Goal: Information Seeking & Learning: Learn about a topic

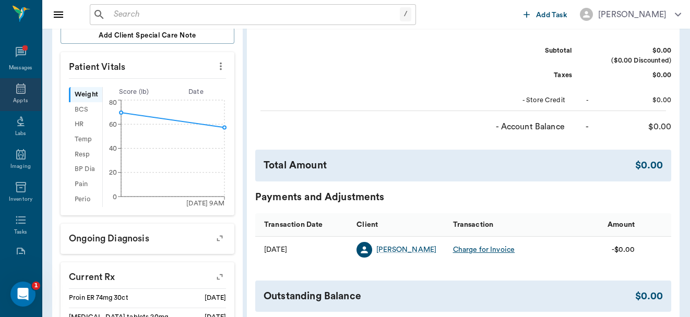
click at [16, 84] on icon at bounding box center [21, 88] width 13 height 13
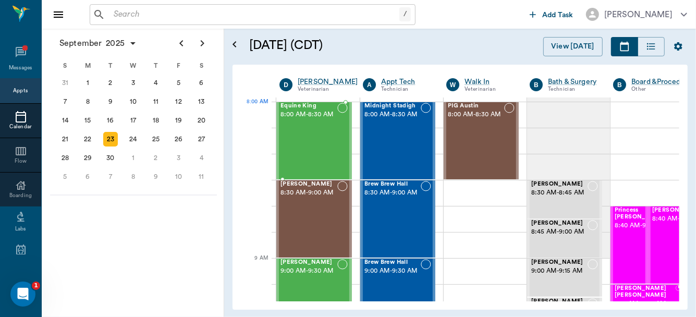
click at [333, 126] on div "Equine King 8:00 AM - 8:30 AM" at bounding box center [309, 141] width 57 height 76
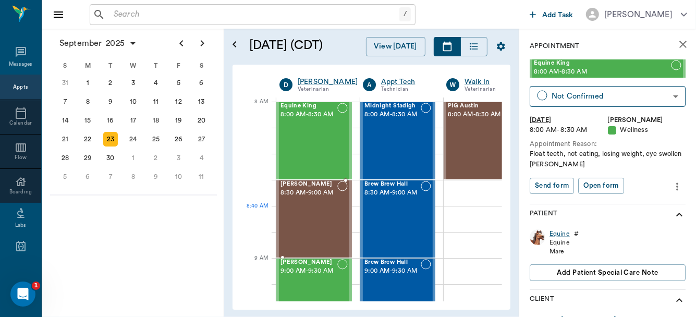
click at [312, 209] on div "[PERSON_NAME] 8:30 AM - 9:00 AM" at bounding box center [309, 219] width 57 height 76
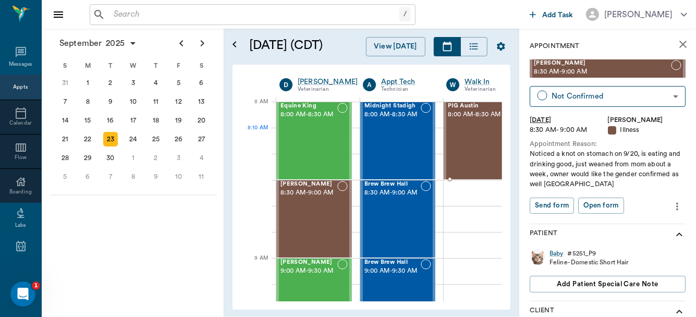
click at [480, 146] on div "PIG Austin 8:00 AM - 8:30 AM" at bounding box center [476, 141] width 56 height 76
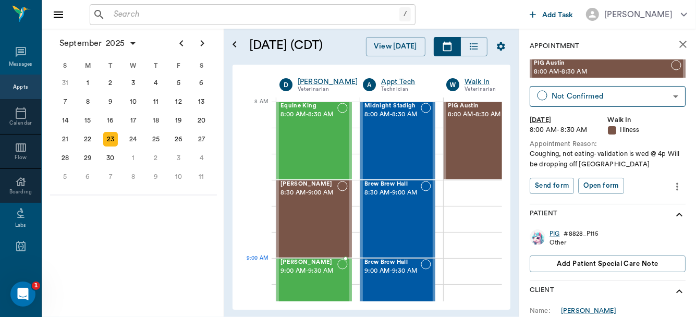
click at [324, 270] on span "9:00 AM - 9:30 AM" at bounding box center [309, 271] width 57 height 10
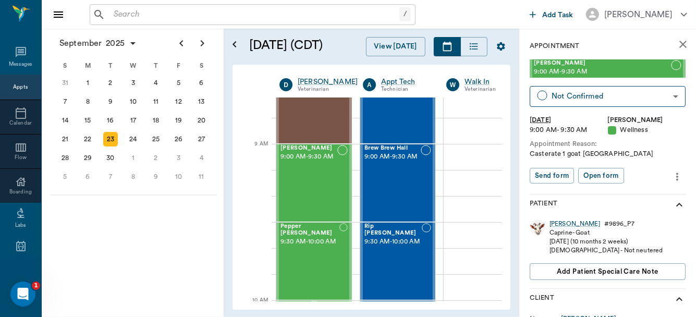
scroll to position [123, 0]
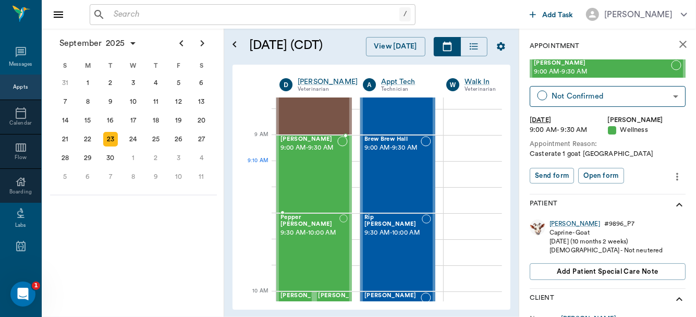
click at [295, 185] on div "[PERSON_NAME] 9:00 AM - 9:30 AM" at bounding box center [309, 174] width 57 height 76
click at [319, 250] on div "Pepper [PERSON_NAME] 9:30 AM - 10:00 AM" at bounding box center [310, 252] width 59 height 76
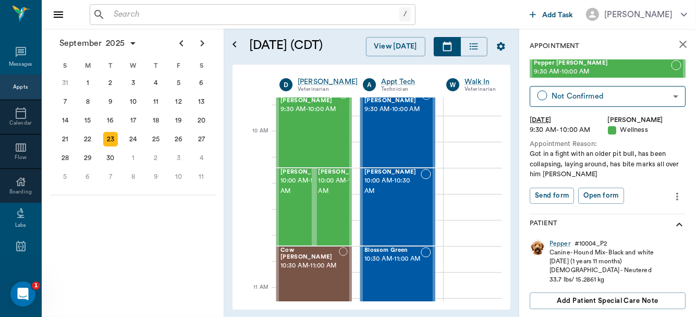
scroll to position [284, 0]
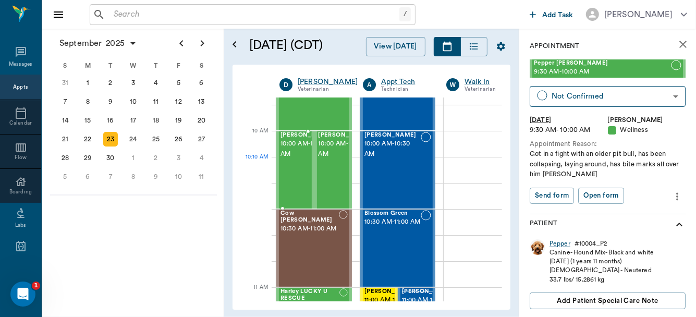
click at [291, 160] on span "10:00 AM - 10:30 AM" at bounding box center [307, 149] width 52 height 21
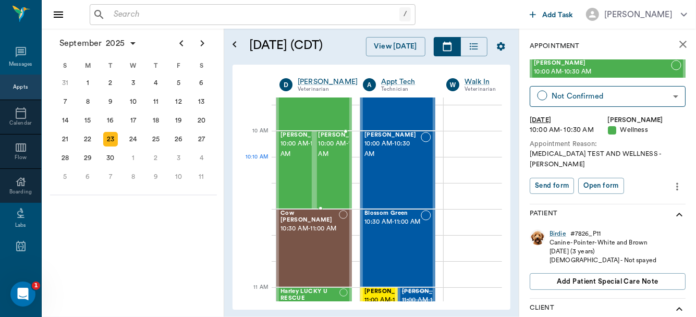
click at [325, 160] on span "10:00 AM - 10:30 AM" at bounding box center [345, 149] width 52 height 21
click at [302, 265] on div "Cow [PERSON_NAME] 10:30 AM - 11:00 AM" at bounding box center [310, 248] width 58 height 76
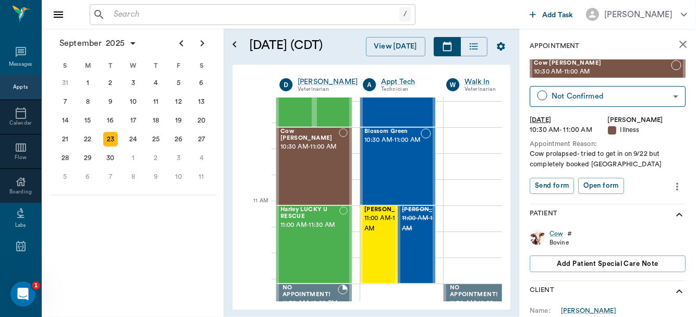
scroll to position [435, 0]
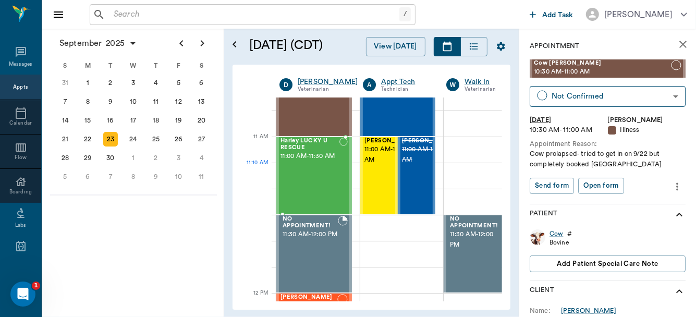
click at [315, 183] on div "Harley LUCKY U RESCUE 11:00 AM - 11:30 AM" at bounding box center [310, 176] width 59 height 76
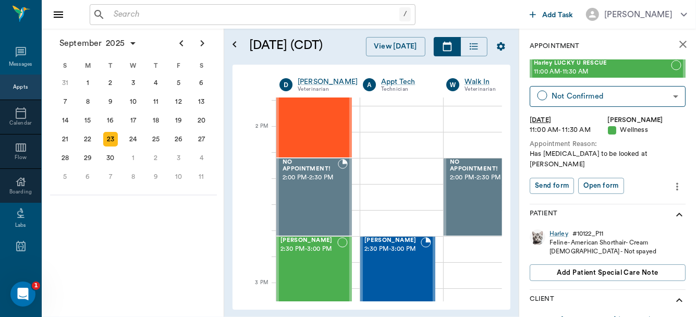
scroll to position [914, 0]
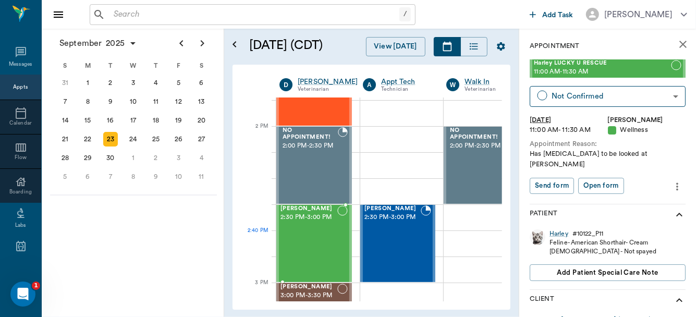
click at [314, 238] on div "[PERSON_NAME] 2:30 PM - 3:00 PM" at bounding box center [309, 244] width 57 height 76
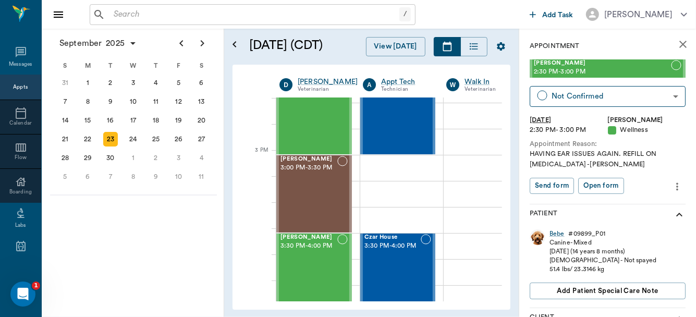
scroll to position [1046, 0]
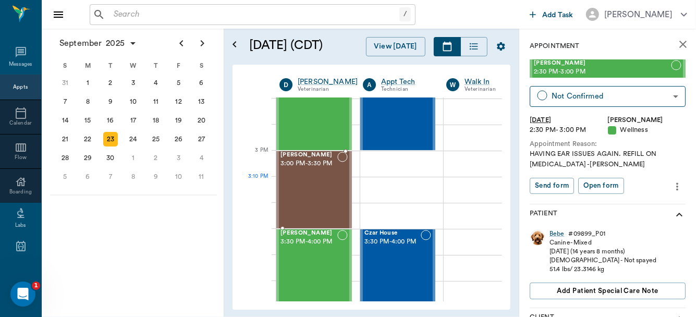
click at [315, 194] on div "[PERSON_NAME] 3:00 PM - 3:30 PM" at bounding box center [309, 190] width 57 height 76
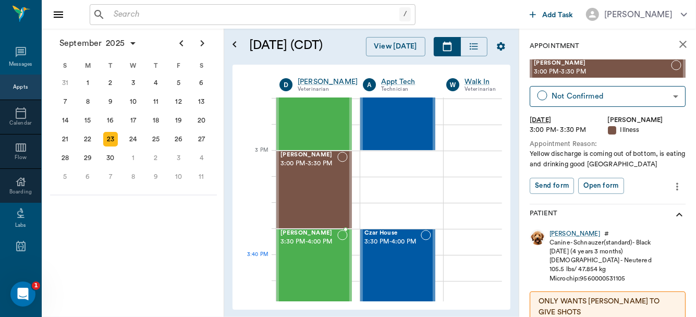
click at [321, 259] on div "[PERSON_NAME] 3:30 PM - 4:00 PM" at bounding box center [309, 268] width 57 height 76
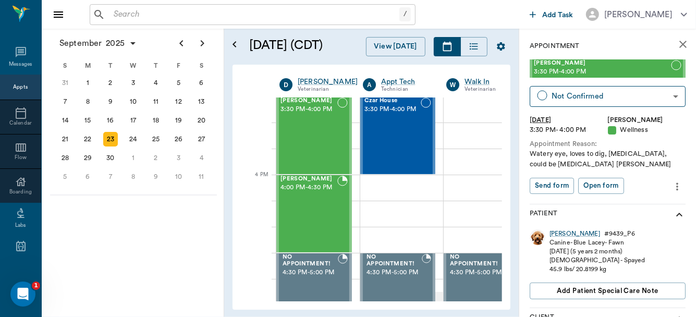
scroll to position [1174, 0]
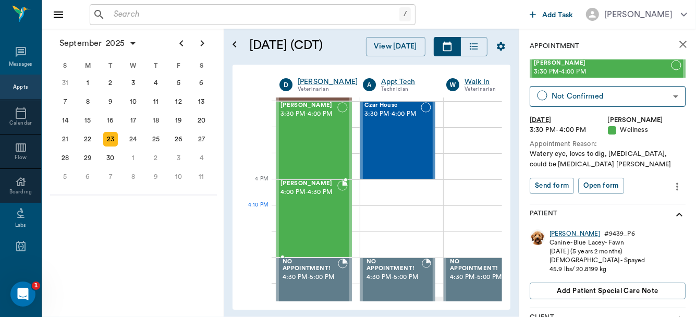
click at [308, 212] on div "[PERSON_NAME] 4:00 PM - 4:30 PM" at bounding box center [309, 218] width 57 height 76
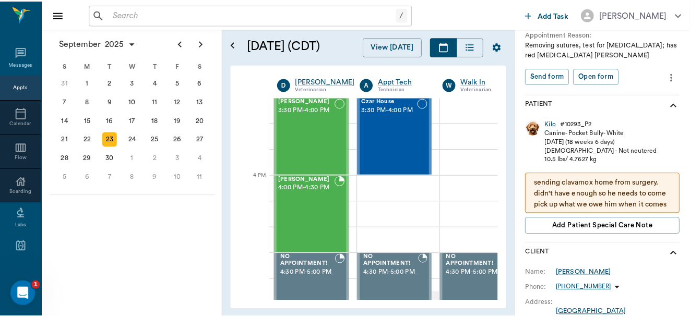
scroll to position [102, 0]
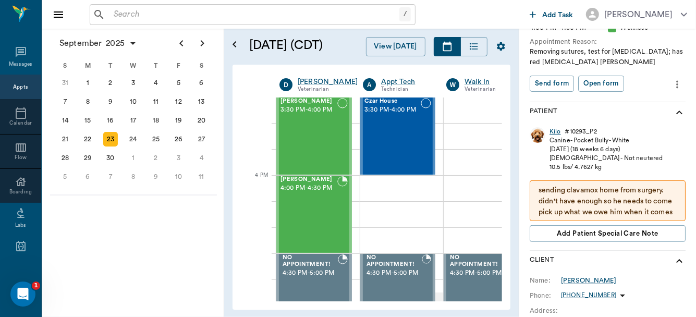
click at [554, 131] on div "Kilo" at bounding box center [555, 131] width 11 height 9
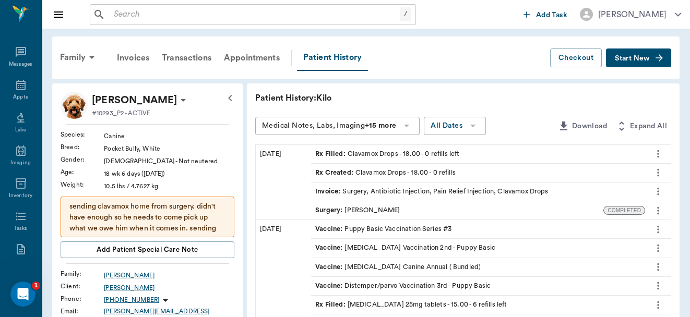
click at [367, 211] on div "Surgery : [PERSON_NAME]" at bounding box center [357, 211] width 85 height 10
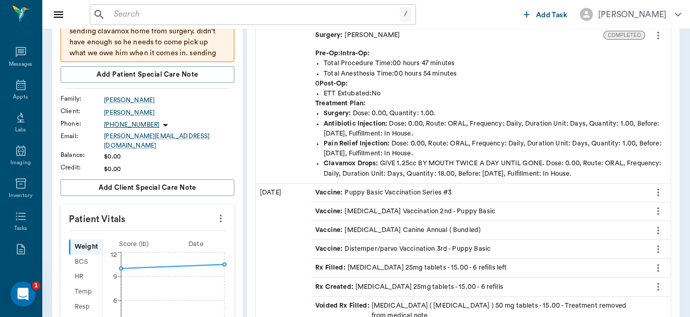
scroll to position [109, 0]
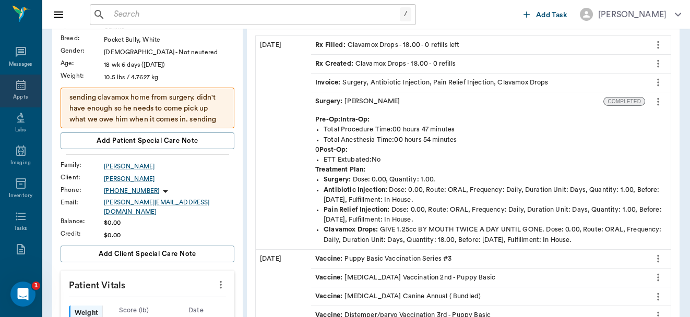
click at [10, 87] on div "Appts" at bounding box center [20, 91] width 41 height 33
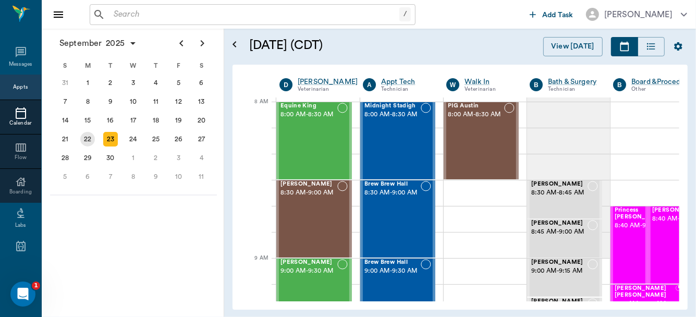
click at [83, 139] on div "22" at bounding box center [87, 139] width 15 height 15
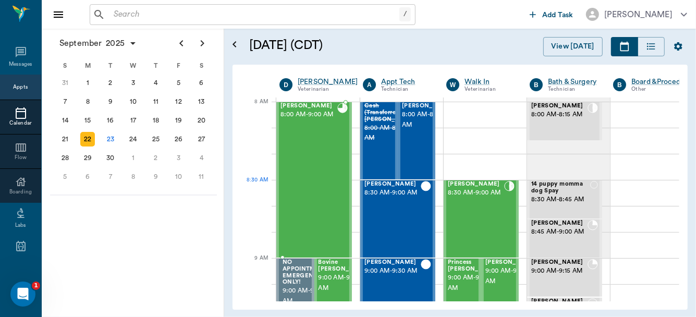
click at [321, 186] on div "Colt [PERSON_NAME] 8:00 AM - 9:00 AM" at bounding box center [309, 180] width 57 height 154
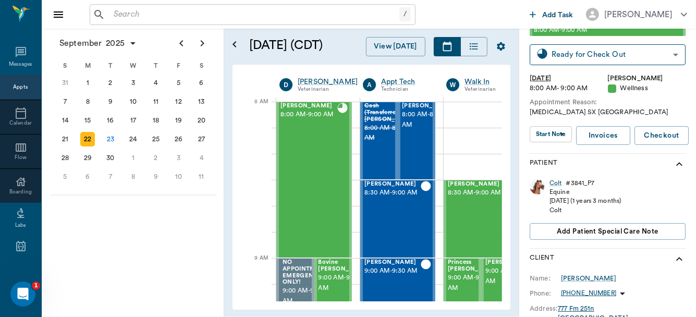
scroll to position [49, 0]
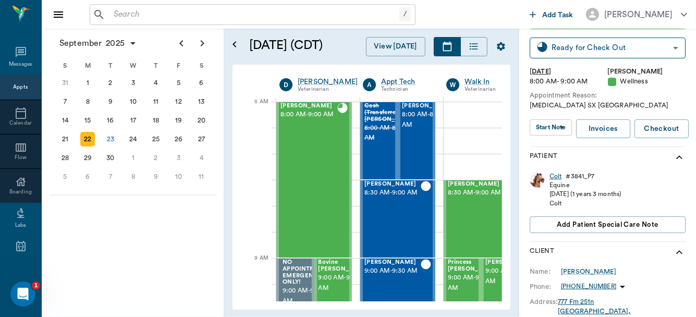
click at [553, 176] on div "Colt" at bounding box center [556, 176] width 13 height 9
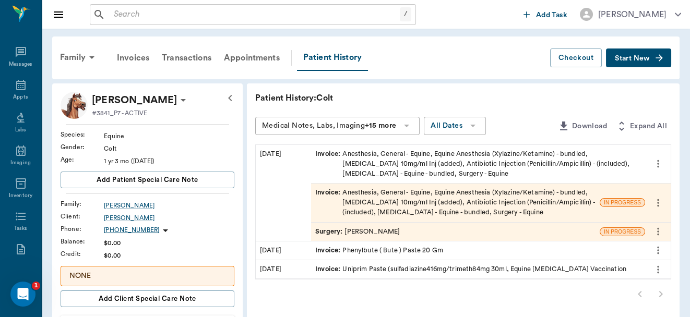
click at [656, 204] on icon "more" at bounding box center [657, 203] width 11 height 13
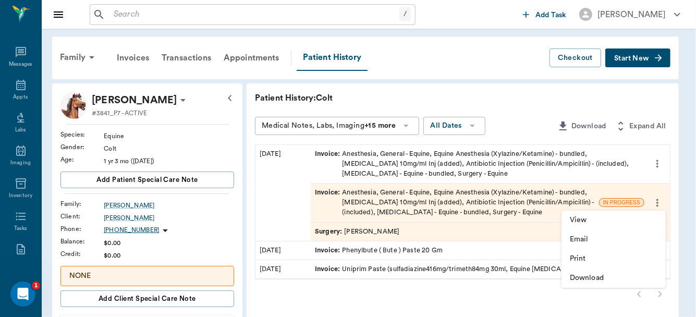
click at [503, 197] on div at bounding box center [348, 158] width 696 height 317
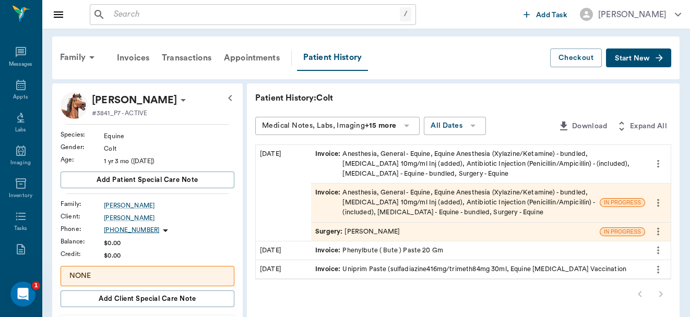
click at [503, 197] on div "Invoice : Anesthesia, General - Equine, Equine Anesthesia (Xylazine/Ketamine) -…" at bounding box center [455, 203] width 280 height 30
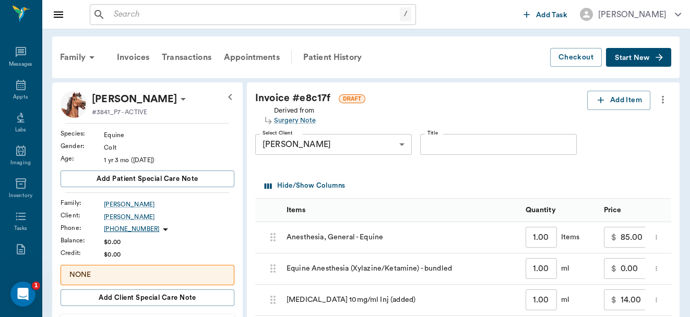
click at [662, 97] on icon "more" at bounding box center [662, 100] width 2 height 8
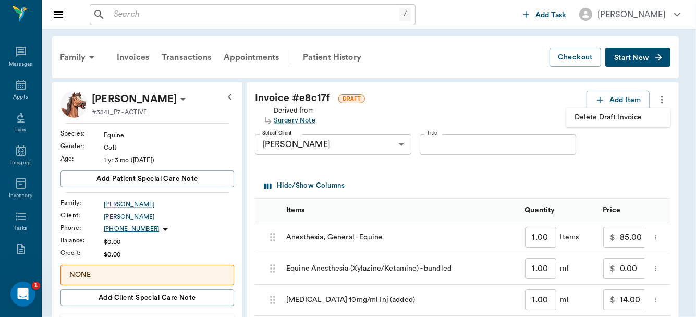
click at [616, 122] on span "Delete Draft Invoice" at bounding box center [619, 117] width 88 height 11
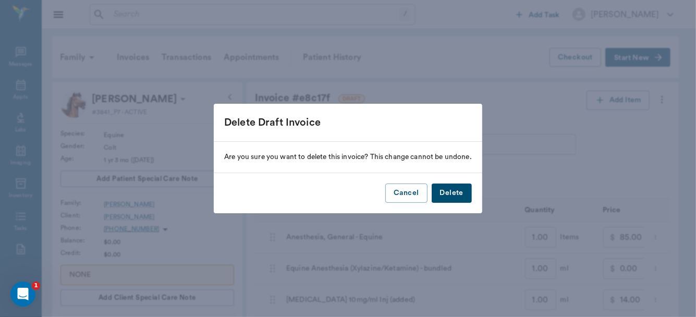
click at [453, 195] on button "Delete" at bounding box center [452, 193] width 40 height 19
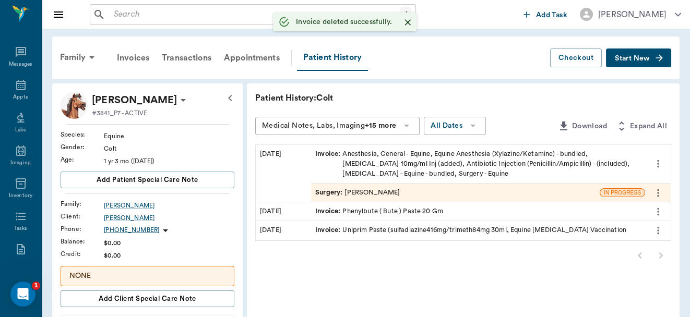
click at [453, 195] on div "Surgery : [PERSON_NAME]" at bounding box center [455, 193] width 288 height 18
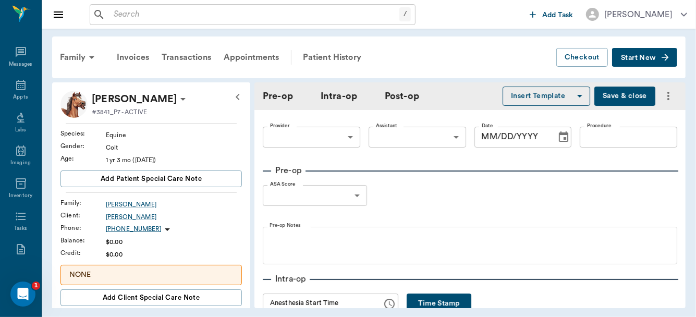
type input "63ec2f075fda476ae8351a4d"
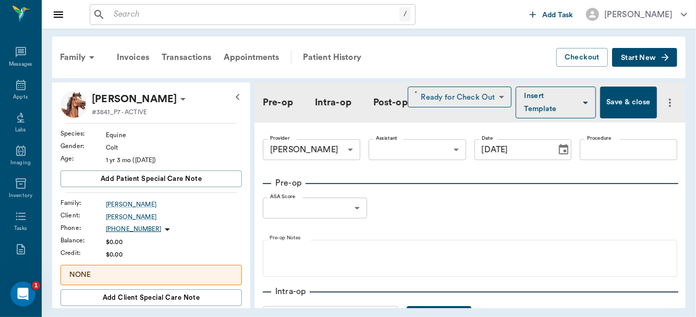
type input "[DATE]"
click at [614, 146] on input "Procedure" at bounding box center [629, 149] width 98 height 21
type input "[MEDICAL_DATA]"
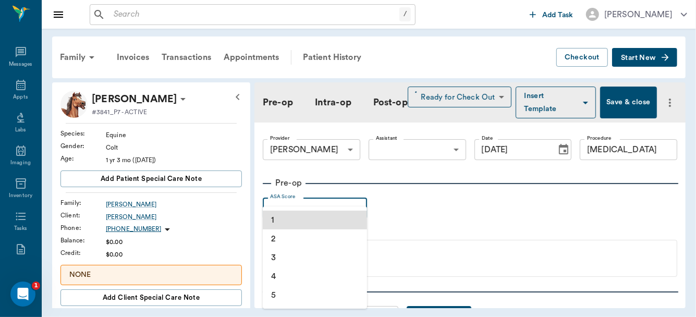
click at [353, 208] on body "/ ​ Add Task [PERSON_NAME] Nectar Messages Appts Labs Imaging Inventory Tasks F…" at bounding box center [348, 158] width 696 height 317
click at [308, 214] on li "1" at bounding box center [315, 220] width 104 height 19
type input "1"
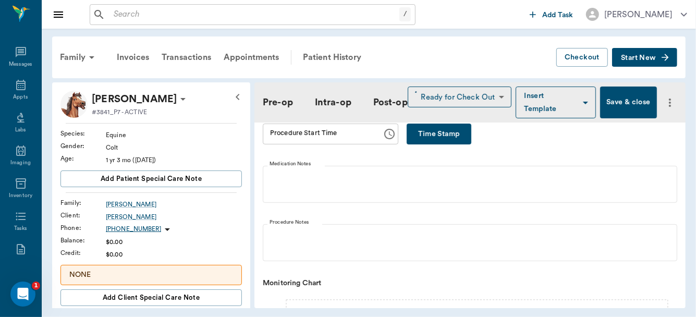
scroll to position [252, 0]
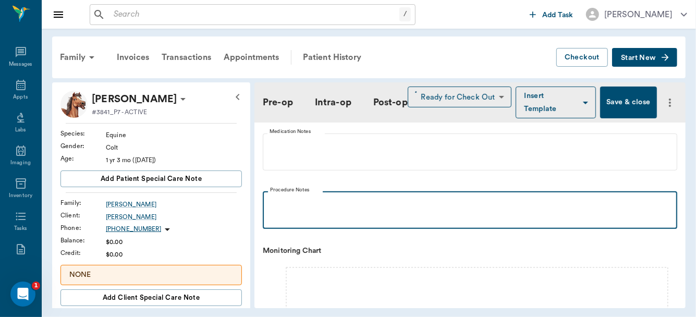
click at [305, 209] on div at bounding box center [470, 210] width 404 height 26
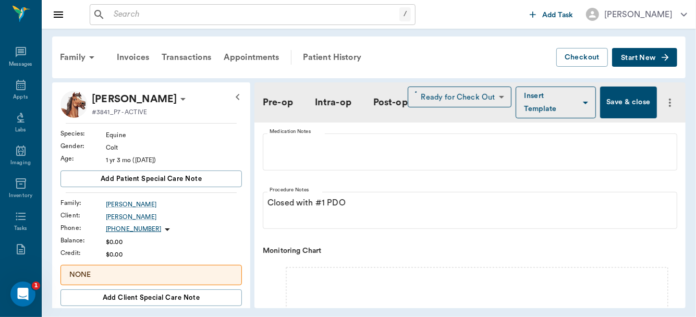
click at [621, 98] on button "Save & close" at bounding box center [628, 103] width 57 height 32
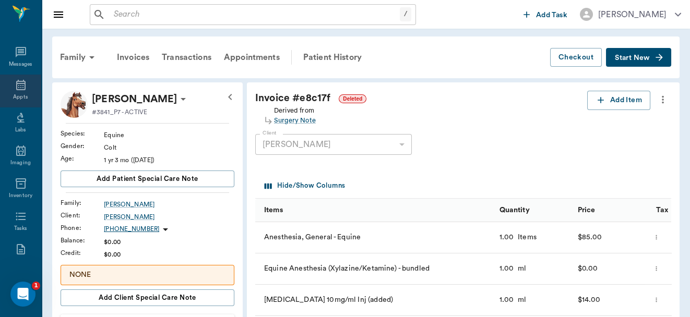
click at [14, 92] on div "Appts" at bounding box center [20, 91] width 41 height 33
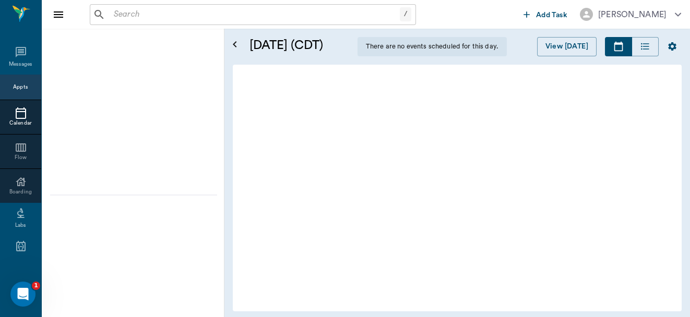
click at [15, 90] on div "Appts" at bounding box center [20, 87] width 15 height 8
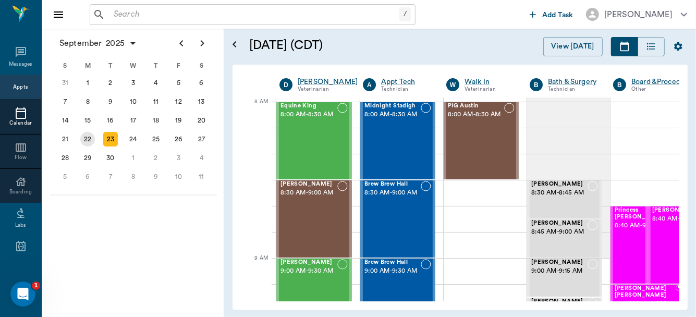
click at [85, 136] on div "22" at bounding box center [87, 139] width 15 height 15
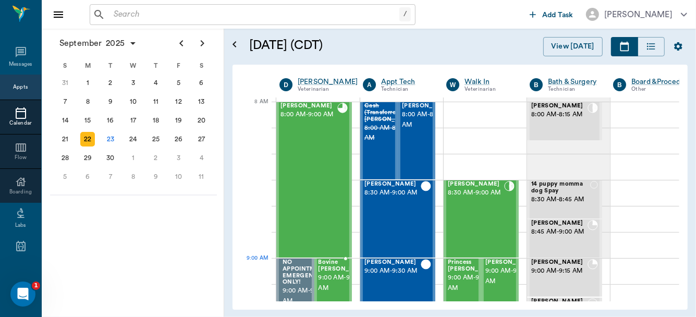
click at [331, 272] on span "Bovine [PERSON_NAME]" at bounding box center [345, 266] width 52 height 14
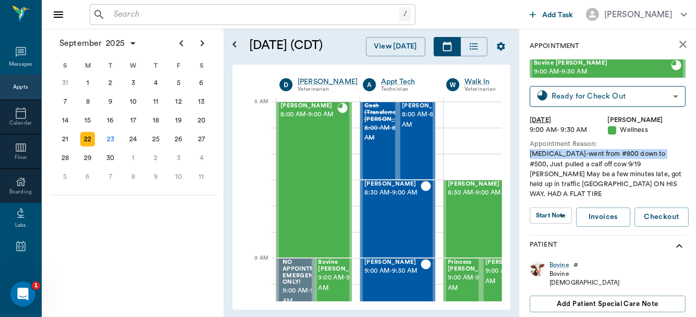
scroll to position [0, 16]
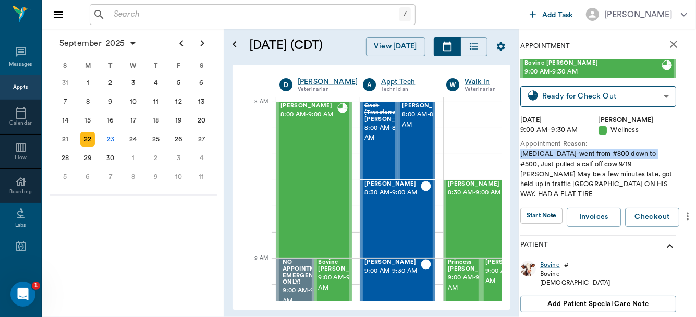
drag, startPoint x: 657, startPoint y: 149, endPoint x: 695, endPoint y: 136, distance: 40.7
click at [695, 136] on div "Appointment [PERSON_NAME] 9:00 AM - 9:30 AM Ready for Check Out READY_TO_CHECKO…" at bounding box center [607, 173] width 177 height 288
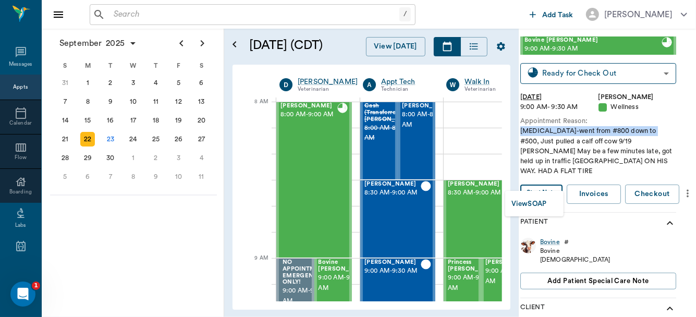
click at [540, 182] on body "/ ​ Add Task [PERSON_NAME] Nectar Messages Appts Calendar Flow Boarding Labs Im…" at bounding box center [348, 158] width 696 height 317
click at [533, 202] on button "View SOAP" at bounding box center [529, 204] width 35 height 12
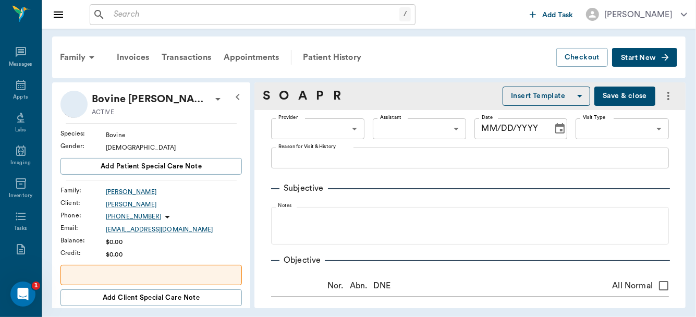
type input "63ec2f075fda476ae8351a4d"
type input "65d2be4f46e3a538d89b8c14"
type textarea "[MEDICAL_DATA]-went from #800 down to #500, Just pulled a calf off cow 9/19 [PE…"
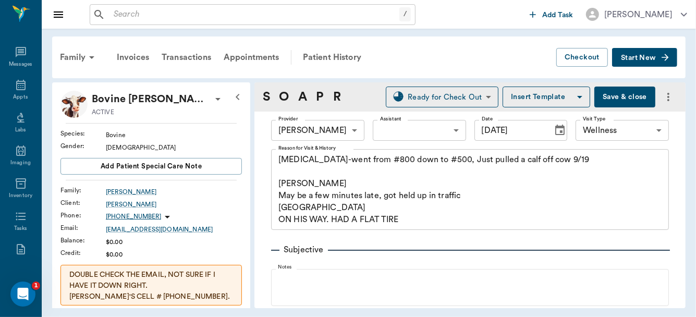
type input "[DATE]"
click at [688, 166] on div "Family Invoices Transactions Appointments Patient History Checkout Start New Bo…" at bounding box center [369, 172] width 655 height 287
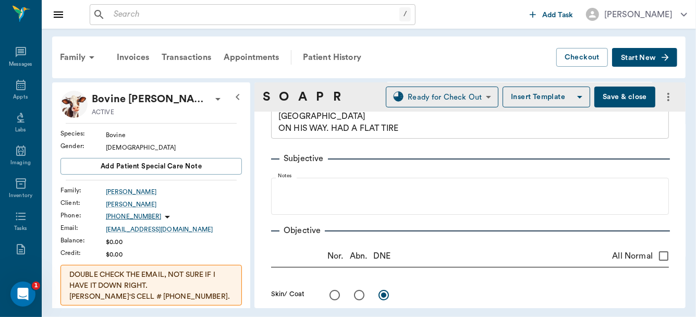
scroll to position [128, 0]
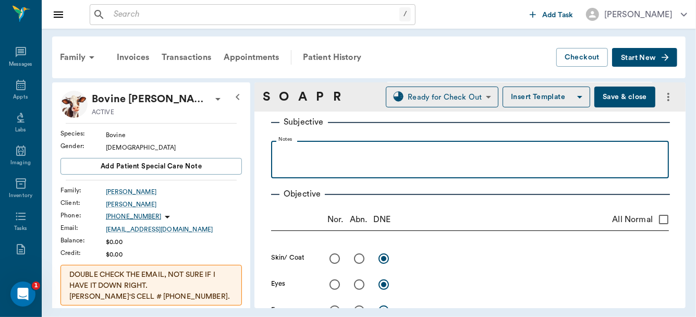
click at [334, 150] on p at bounding box center [470, 152] width 388 height 13
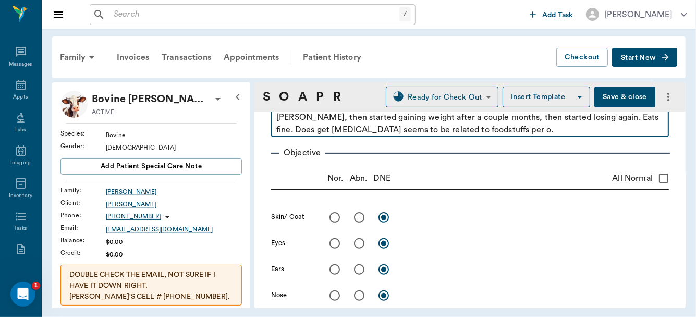
scroll to position [197, 0]
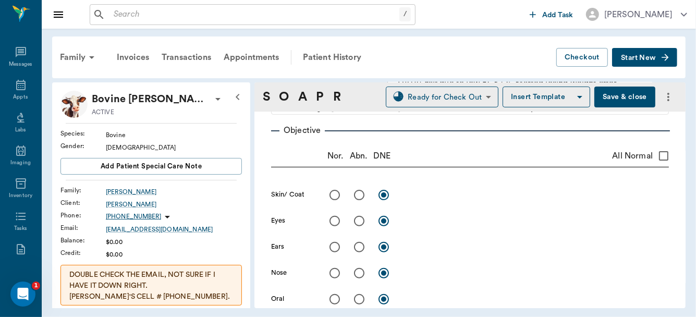
click at [332, 196] on input "radio" at bounding box center [335, 195] width 22 height 22
radio input "true"
click at [332, 221] on input "radio" at bounding box center [335, 221] width 22 height 22
radio input "true"
click at [333, 249] on input "radio" at bounding box center [335, 247] width 22 height 22
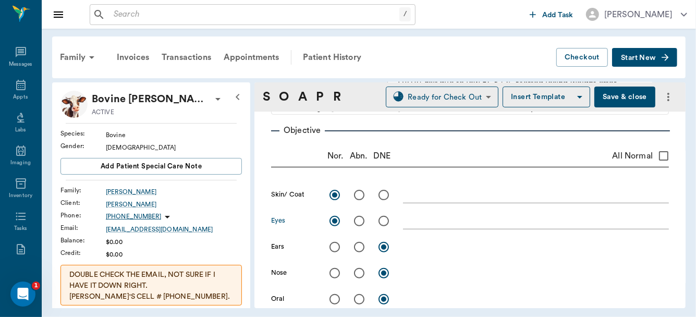
radio input "true"
click at [333, 274] on input "radio" at bounding box center [335, 273] width 22 height 22
radio input "true"
click at [335, 299] on input "radio" at bounding box center [335, 299] width 22 height 22
radio input "true"
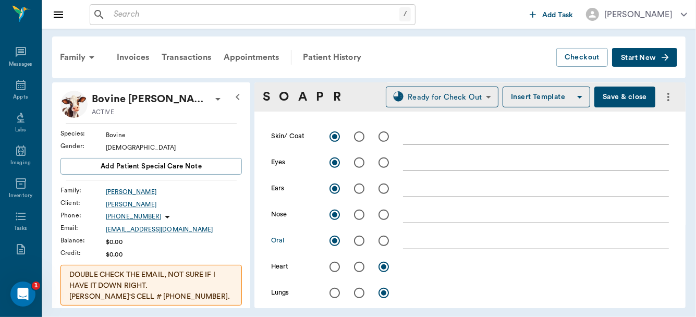
scroll to position [274, 0]
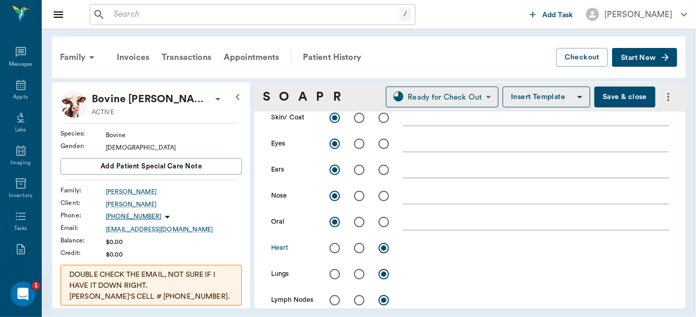
click at [360, 247] on input "radio" at bounding box center [359, 248] width 22 height 22
radio input "true"
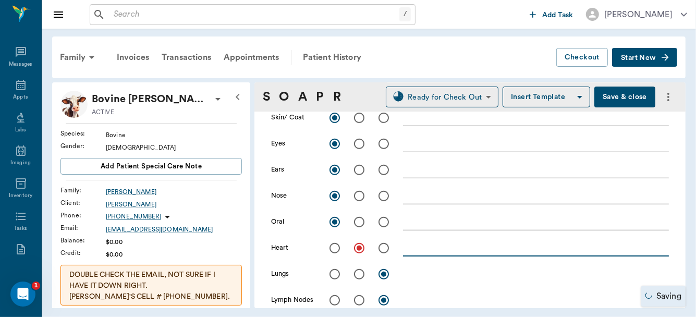
click at [414, 251] on textarea at bounding box center [536, 248] width 266 height 12
type textarea "HR>100"
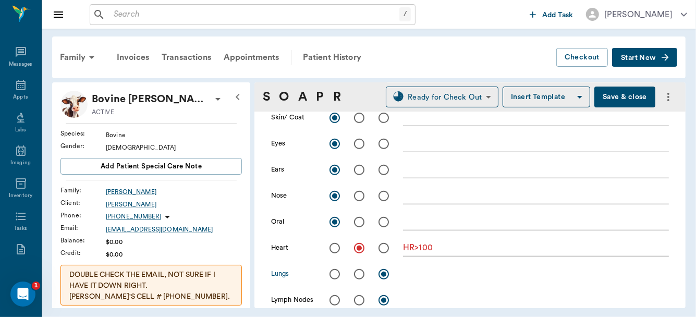
click at [337, 272] on input "radio" at bounding box center [335, 274] width 22 height 22
radio input "true"
click at [334, 300] on input "radio" at bounding box center [335, 301] width 22 height 22
radio input "true"
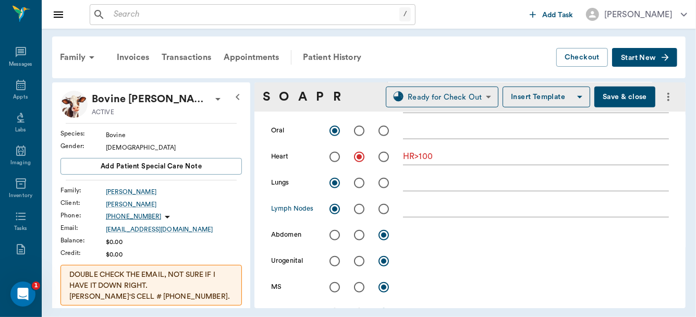
scroll to position [384, 0]
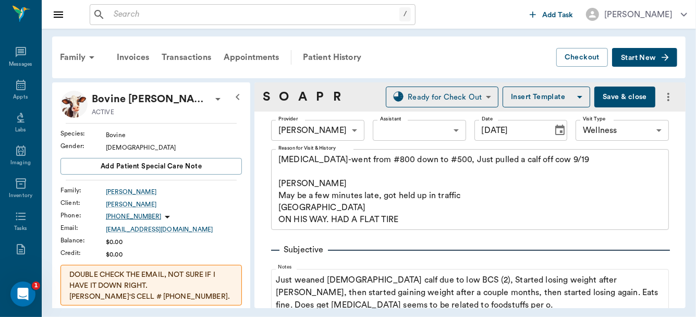
scroll to position [414, 0]
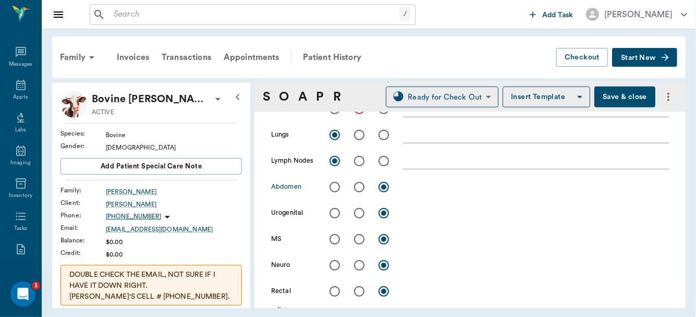
click at [332, 184] on input "radio" at bounding box center [335, 187] width 22 height 22
radio input "true"
click at [336, 217] on input "radio" at bounding box center [335, 213] width 22 height 22
radio input "true"
click at [334, 242] on input "radio" at bounding box center [335, 239] width 22 height 22
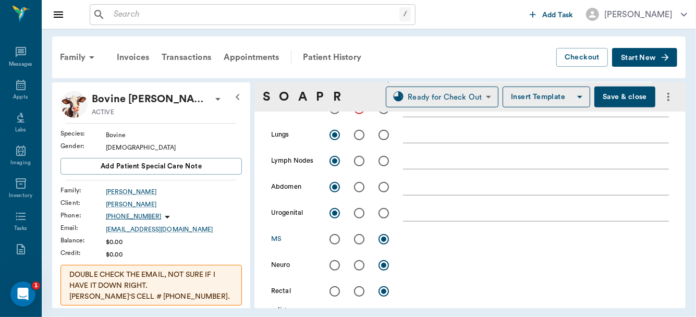
radio input "true"
click at [338, 270] on input "radio" at bounding box center [335, 266] width 22 height 22
radio input "true"
click at [335, 293] on input "radio" at bounding box center [335, 292] width 22 height 22
radio input "true"
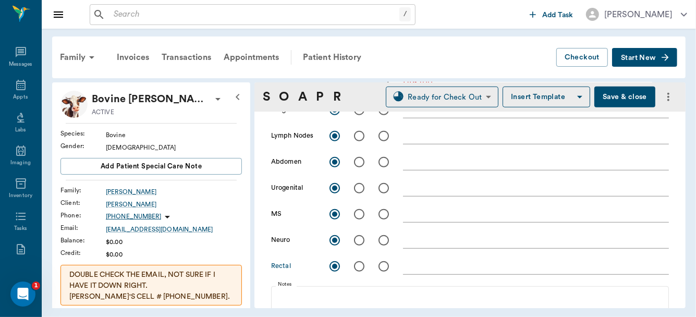
scroll to position [498, 0]
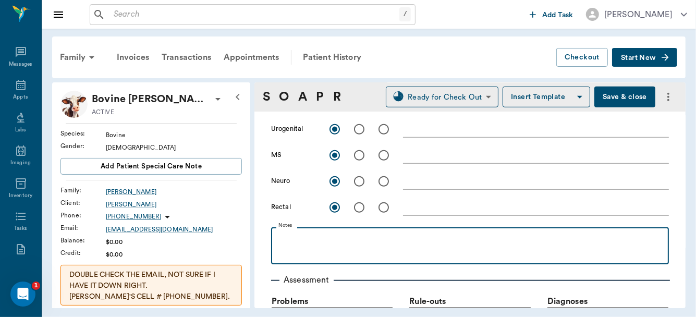
click at [285, 241] on p at bounding box center [470, 239] width 388 height 13
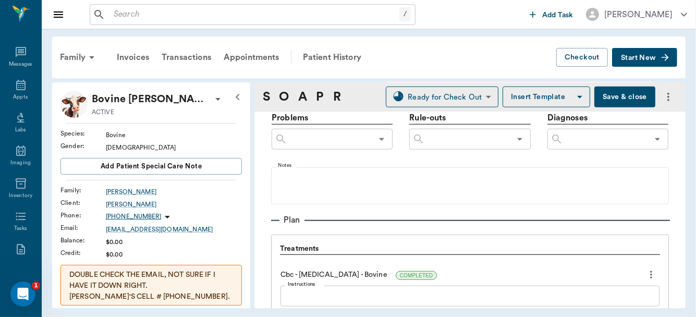
scroll to position [802, 0]
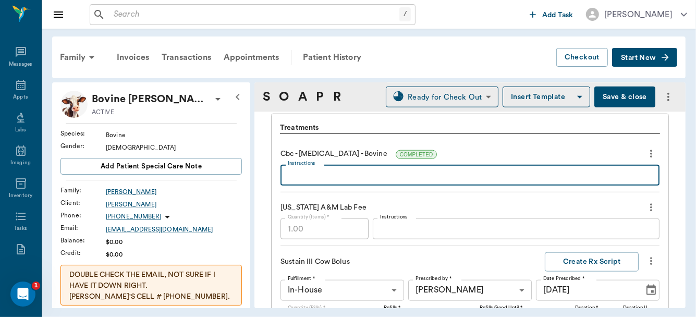
click at [325, 172] on textarea "Instructions" at bounding box center [470, 176] width 365 height 12
type textarea "Normal"
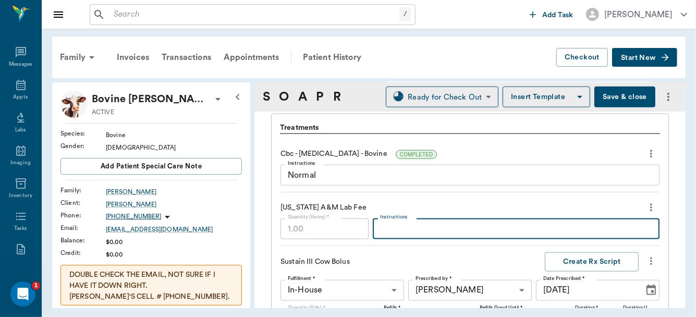
click at [401, 232] on textarea "Instructions" at bounding box center [516, 229] width 272 height 12
type textarea "BLV, Johnes's, Anaplaz"
click at [334, 176] on textarea "Normal" at bounding box center [470, 176] width 365 height 12
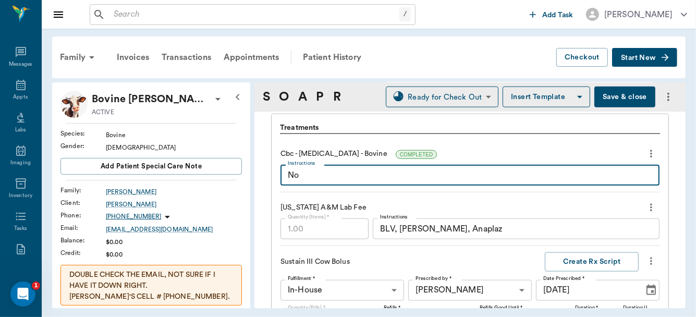
type textarea "N"
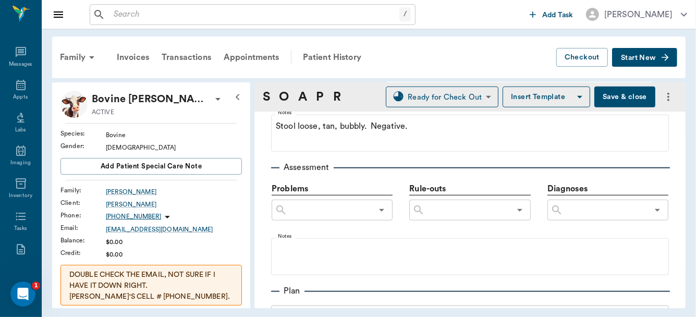
scroll to position [622, 0]
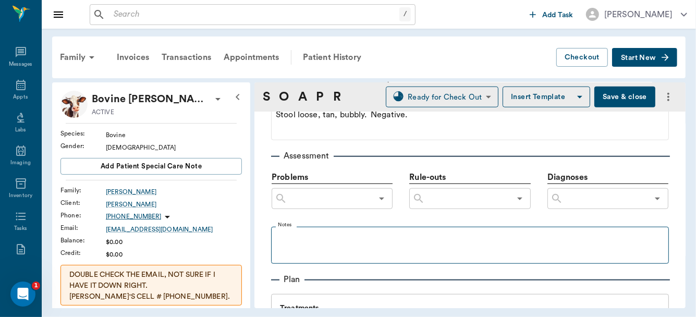
type textarea "HCT 16%"
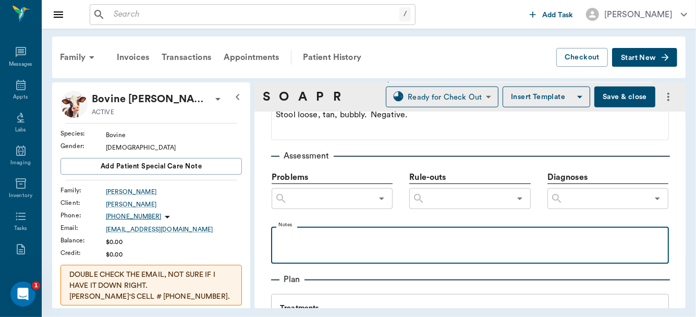
click at [314, 242] on p at bounding box center [470, 238] width 388 height 13
click at [314, 238] on p "Treated fo Anaplaz, hardware, intestinal infection." at bounding box center [470, 238] width 388 height 13
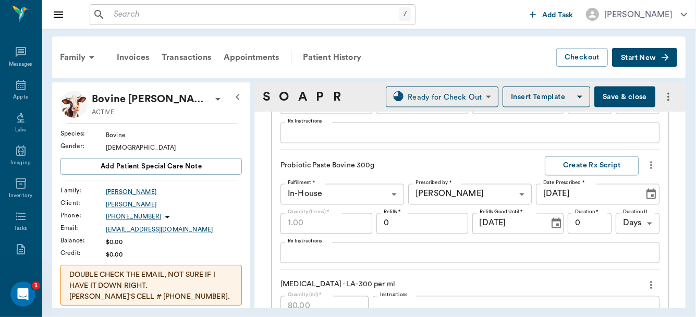
scroll to position [1280, 0]
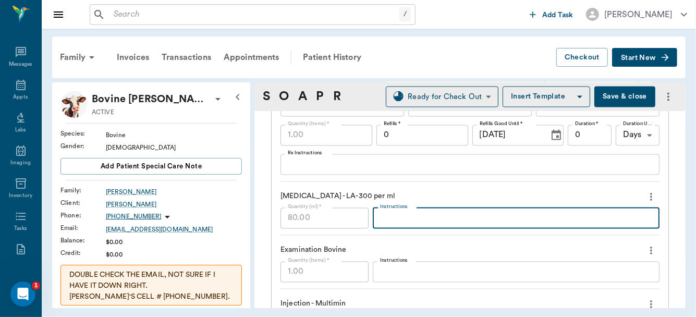
click at [423, 219] on textarea "Instructions" at bounding box center [516, 218] width 272 height 12
type textarea "Gave 40 sent home 40 for in 4 days."
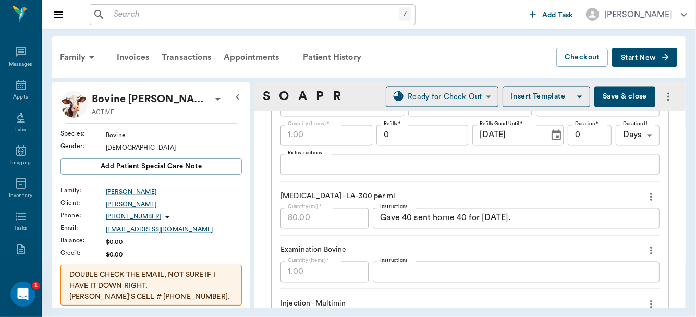
click at [610, 92] on button "Save & close" at bounding box center [625, 97] width 61 height 21
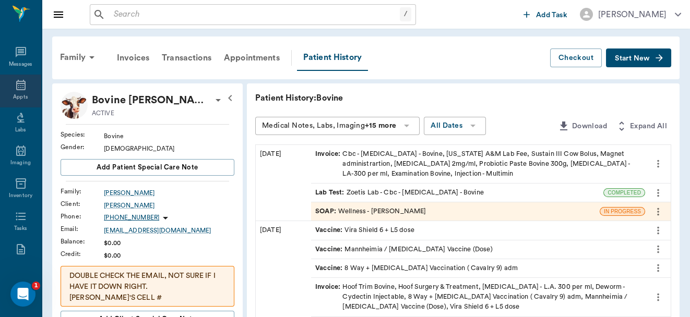
click at [16, 88] on icon at bounding box center [20, 85] width 9 height 10
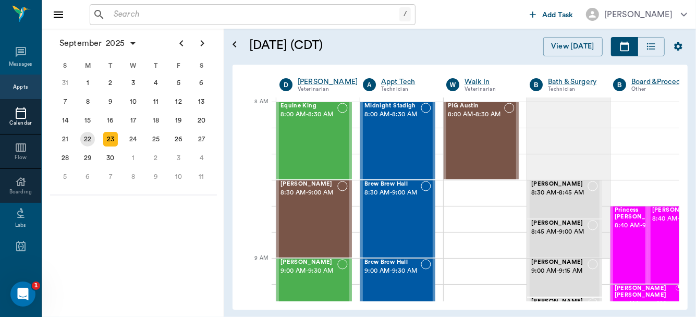
click at [86, 137] on div "22" at bounding box center [87, 139] width 15 height 15
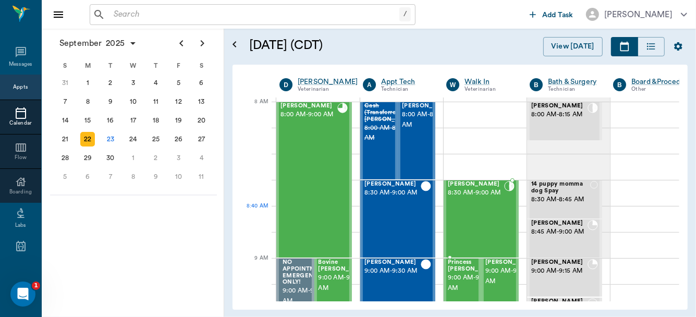
click at [469, 215] on div "Tippy Green 8:30 AM - 9:00 AM" at bounding box center [476, 219] width 56 height 76
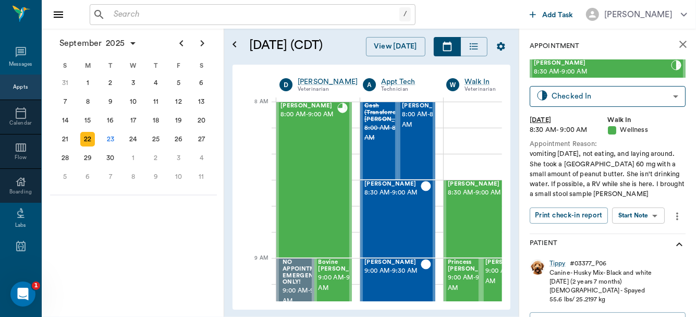
click at [634, 213] on body "/ ​ Add Task [PERSON_NAME] Nectar Messages Appts Calendar Flow Boarding Labs Im…" at bounding box center [348, 158] width 696 height 317
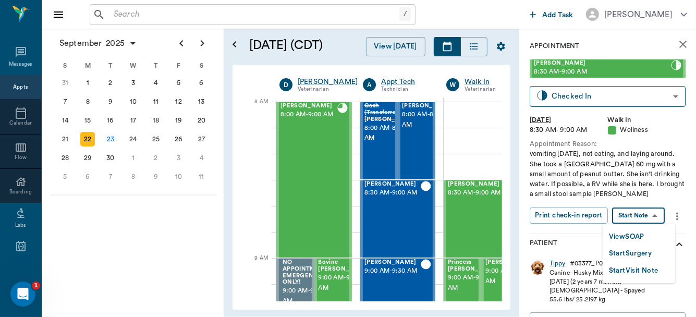
click at [634, 234] on button "View SOAP" at bounding box center [626, 237] width 35 height 12
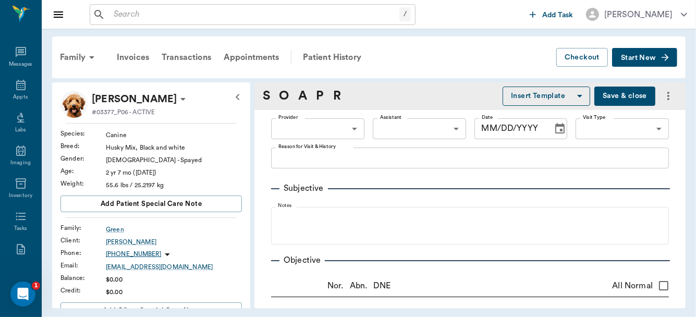
type input "63ec2f075fda476ae8351a4d"
type input "65d2be4f46e3a538d89b8c14"
type textarea "vomiting yesterday, not eating, and laying around. She took a Cerenia 60 mg wit…"
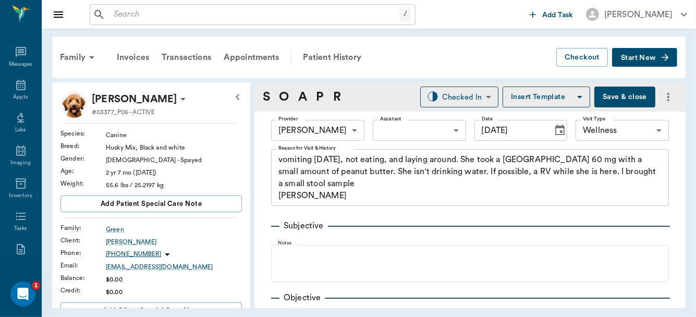
type input "[DATE]"
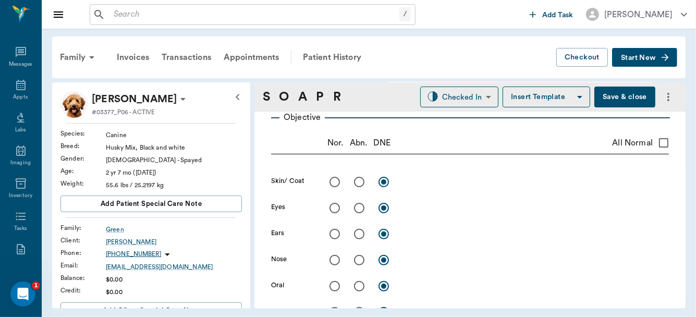
scroll to position [184, 0]
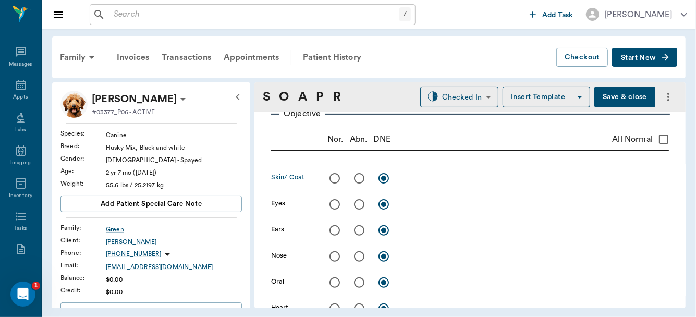
click at [336, 177] on input "radio" at bounding box center [335, 178] width 22 height 22
radio input "true"
click at [334, 203] on input "radio" at bounding box center [335, 205] width 22 height 22
radio input "true"
click at [334, 256] on input "radio" at bounding box center [335, 257] width 22 height 22
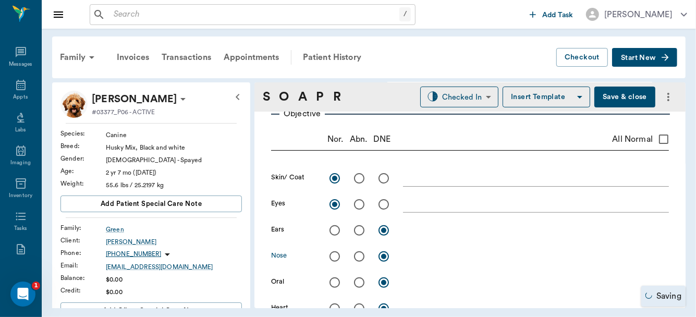
radio input "true"
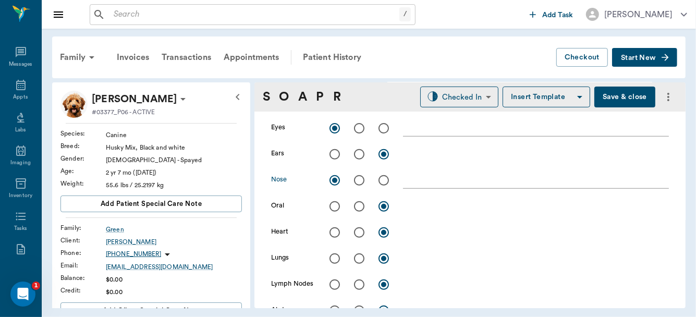
scroll to position [302, 0]
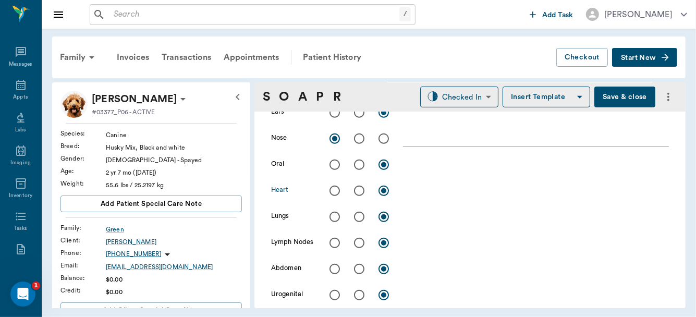
click at [334, 191] on input "radio" at bounding box center [335, 191] width 22 height 22
radio input "true"
click at [333, 217] on input "radio" at bounding box center [335, 217] width 22 height 22
radio input "true"
click at [333, 217] on input "radio" at bounding box center [335, 217] width 22 height 22
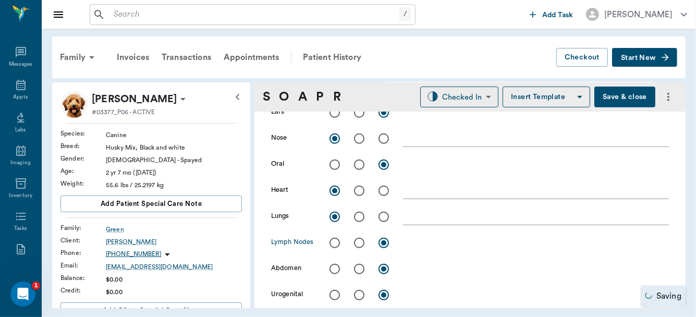
click at [334, 241] on input "radio" at bounding box center [335, 243] width 22 height 22
radio input "true"
click at [335, 268] on input "radio" at bounding box center [335, 269] width 22 height 22
radio input "true"
click at [335, 268] on input "radio" at bounding box center [335, 269] width 22 height 22
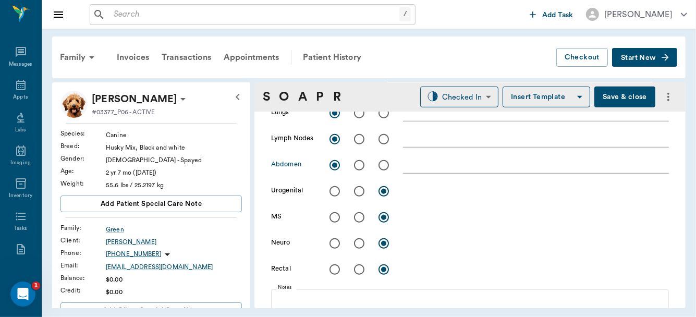
scroll to position [403, 0]
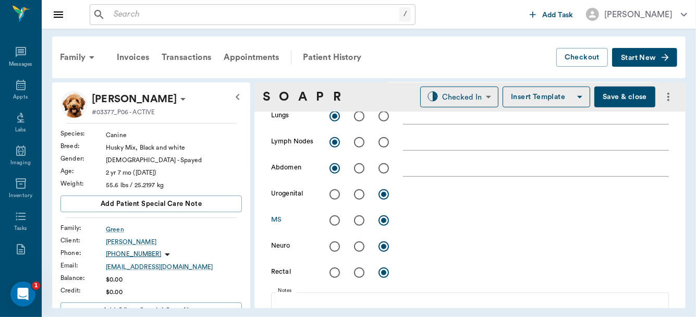
click at [335, 220] on input "radio" at bounding box center [335, 221] width 22 height 22
radio input "true"
click at [334, 243] on input "radio" at bounding box center [335, 247] width 22 height 22
radio input "true"
click at [334, 273] on input "radio" at bounding box center [335, 273] width 22 height 22
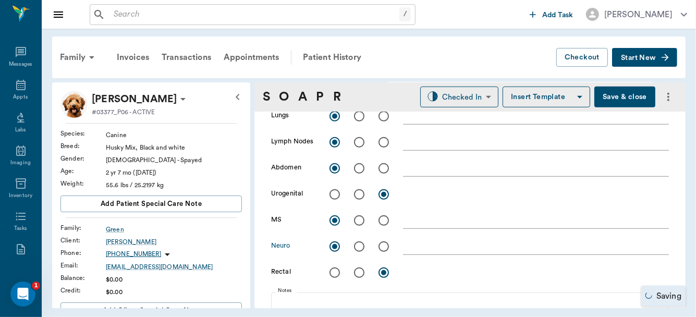
radio input "true"
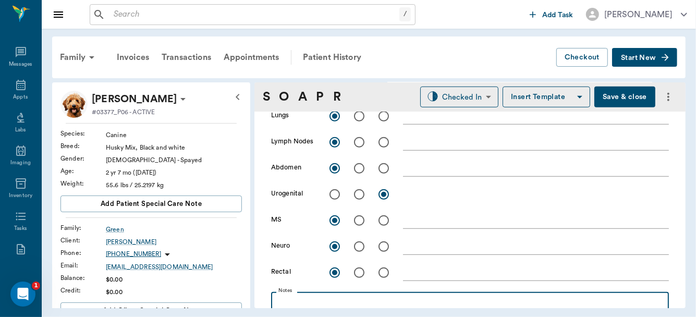
click at [334, 296] on fieldset "Notes" at bounding box center [470, 309] width 398 height 42
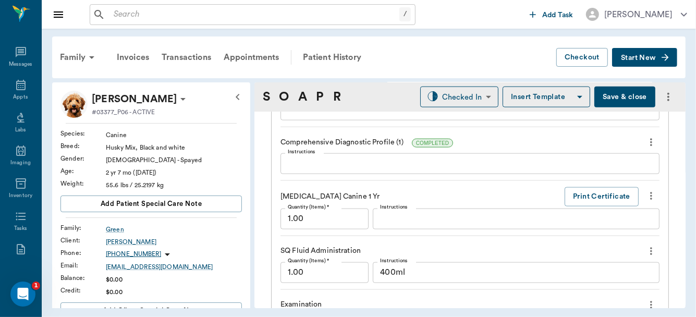
scroll to position [796, 0]
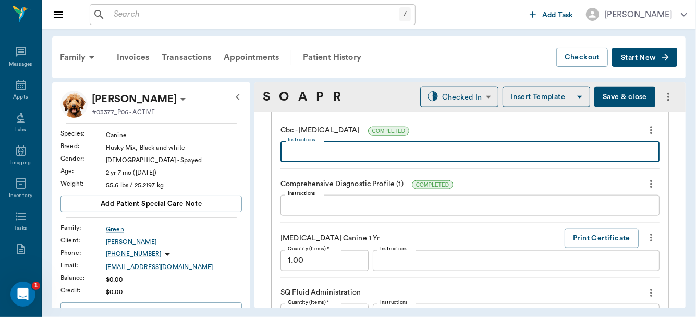
click at [335, 149] on textarea "Instructions" at bounding box center [470, 152] width 365 height 12
type textarea "normal"
click at [314, 203] on textarea "Instructions" at bounding box center [470, 206] width 365 height 12
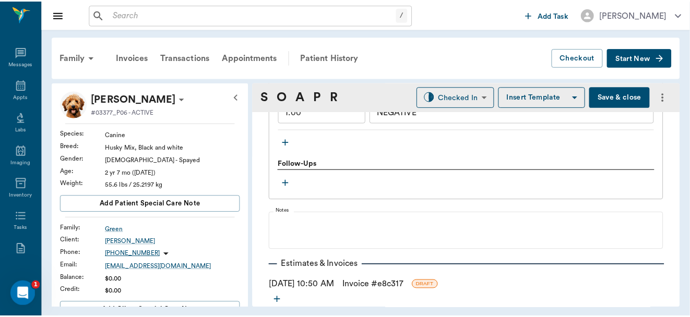
scroll to position [1445, 0]
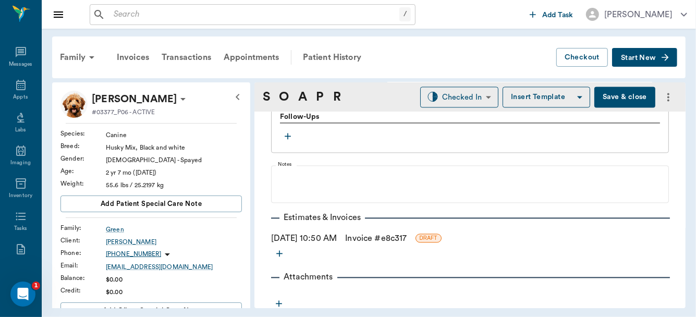
type textarea "normal"
click at [391, 234] on link "Invoice # e8c317" at bounding box center [376, 238] width 62 height 13
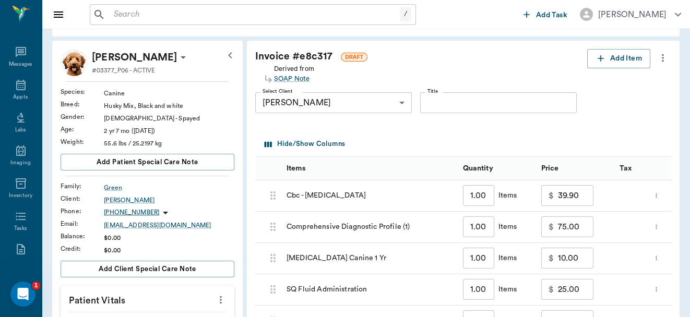
scroll to position [38, 0]
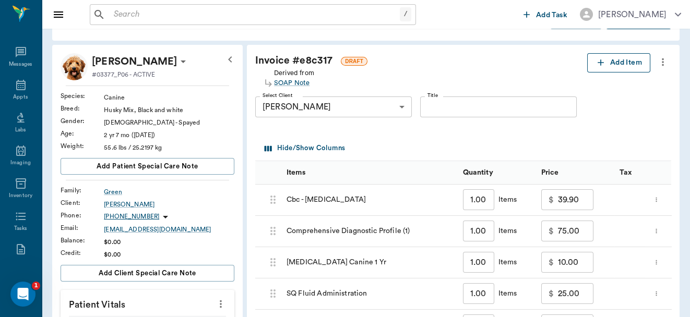
click at [621, 59] on button "Add Item" at bounding box center [618, 62] width 63 height 19
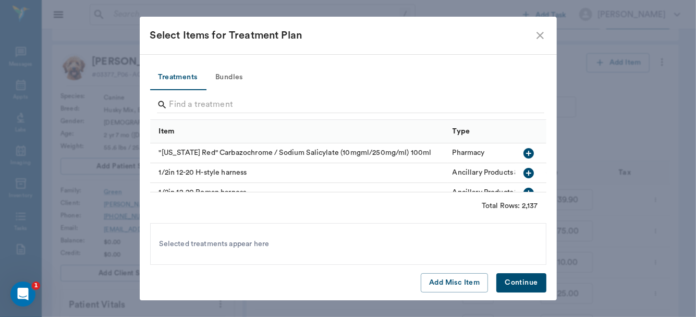
drag, startPoint x: 232, startPoint y: 77, endPoint x: 340, endPoint y: 168, distance: 141.5
click at [340, 168] on div "Treatments Bundles Item Type Category "Kentucky Red" Carbazochrome / Sodium Sal…" at bounding box center [348, 165] width 396 height 200
click at [459, 283] on button "Add Misc Item" at bounding box center [454, 282] width 67 height 19
click at [521, 286] on button "Continue" at bounding box center [522, 282] width 50 height 19
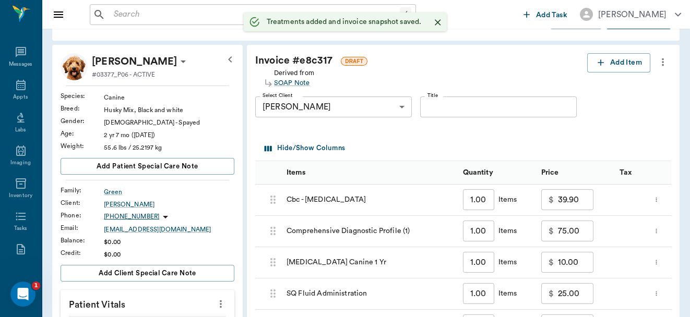
type input "1.00"
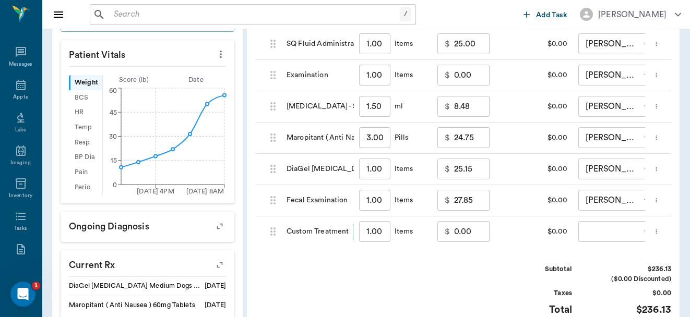
scroll to position [348, 0]
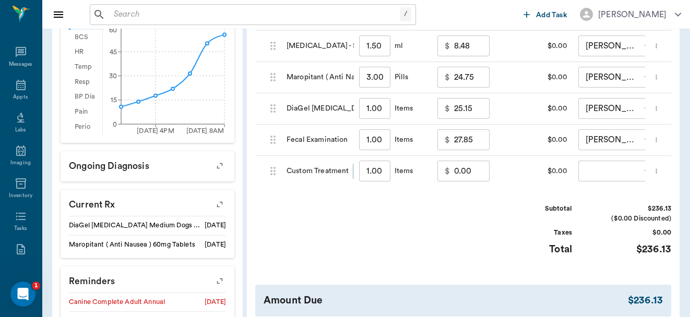
click at [331, 175] on div "Custom Treatment Edit" at bounding box center [336, 171] width 100 height 16
click at [331, 168] on div "Custom Treatment Edit" at bounding box center [336, 171] width 100 height 16
click at [471, 168] on input "0.00" at bounding box center [471, 171] width 35 height 21
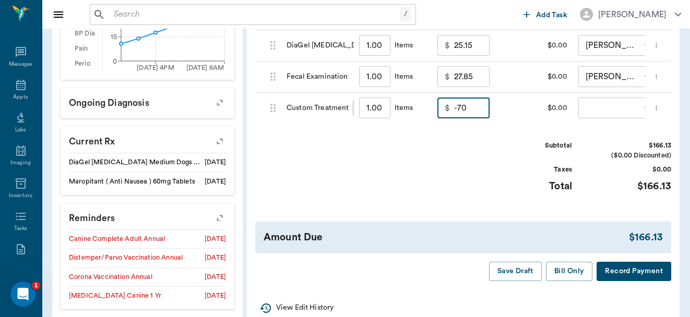
scroll to position [425, 0]
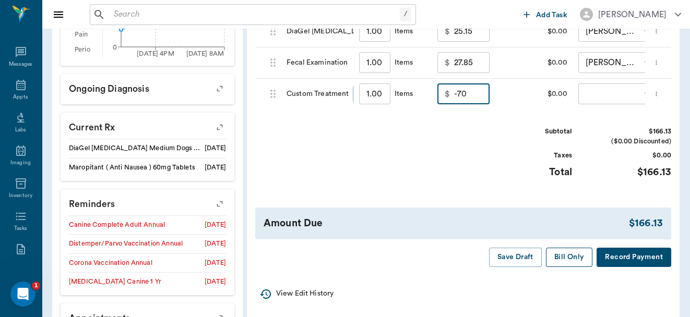
type input "-70.00"
click at [560, 260] on button "Bill Only" at bounding box center [569, 257] width 47 height 19
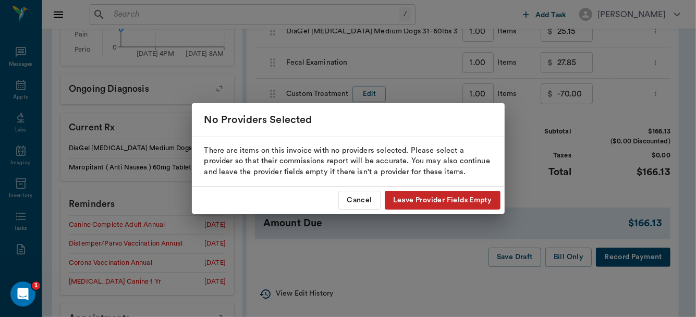
click at [444, 199] on button "Leave Provider Fields Empty" at bounding box center [443, 200] width 116 height 19
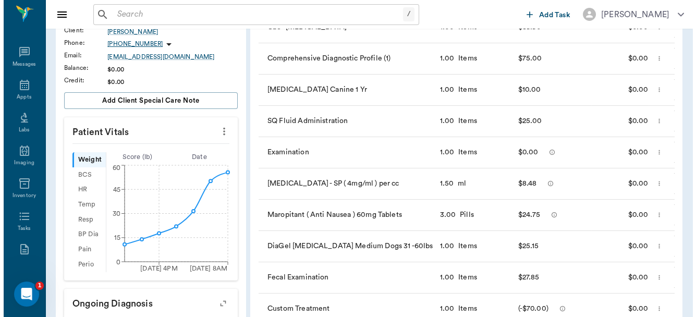
scroll to position [0, 0]
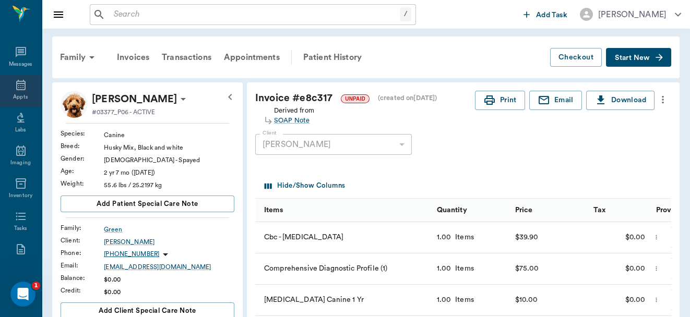
click at [9, 89] on div "Appts" at bounding box center [20, 91] width 41 height 33
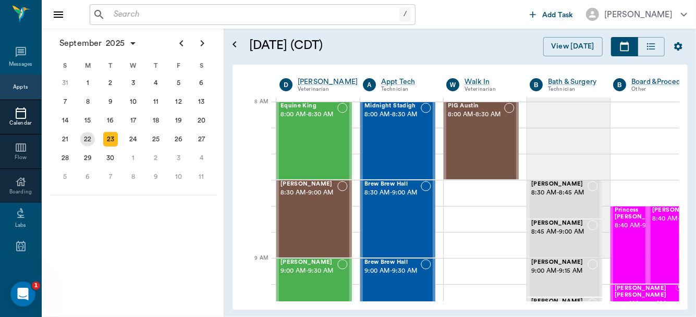
click at [83, 139] on div "22" at bounding box center [87, 139] width 15 height 15
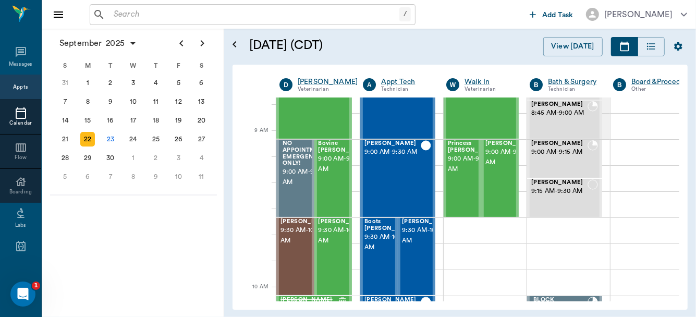
scroll to position [147, 0]
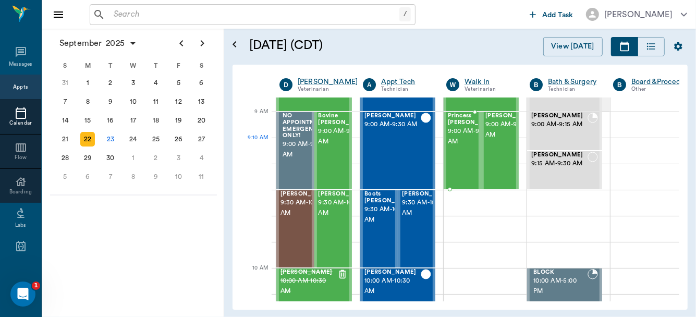
click at [459, 142] on span "9:00 AM - 9:30 AM" at bounding box center [474, 136] width 52 height 21
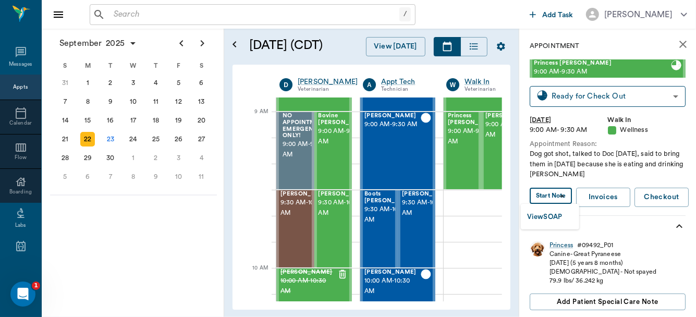
click at [553, 193] on body "/ ​ Add Task Dr. Bert Ellsworth Nectar Messages Appts Calendar Flow Boarding La…" at bounding box center [348, 158] width 696 height 317
click at [553, 216] on button "View SOAP" at bounding box center [544, 217] width 35 height 12
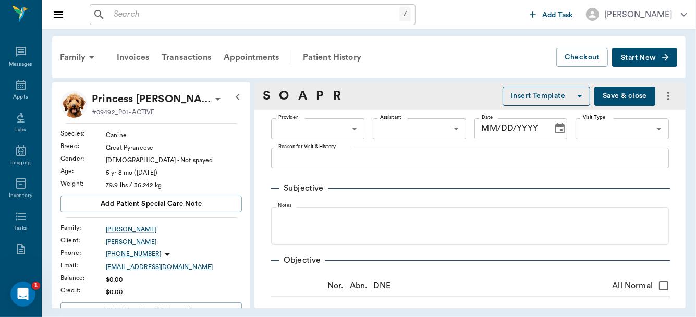
type input "63ec2f075fda476ae8351a4d"
type input "65d2be4f46e3a538d89b8c14"
type textarea "Dog got shot, talked to Doc on Saturday, said to bring them in Monday because s…"
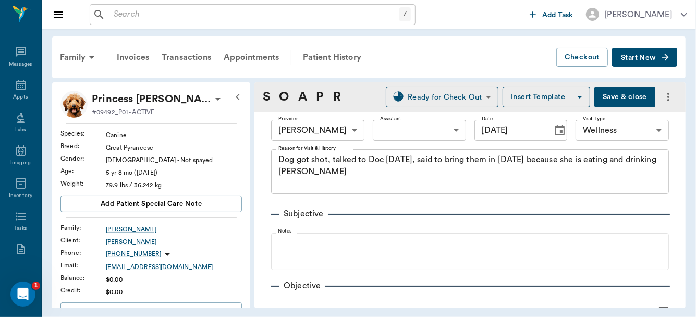
type input "[DATE]"
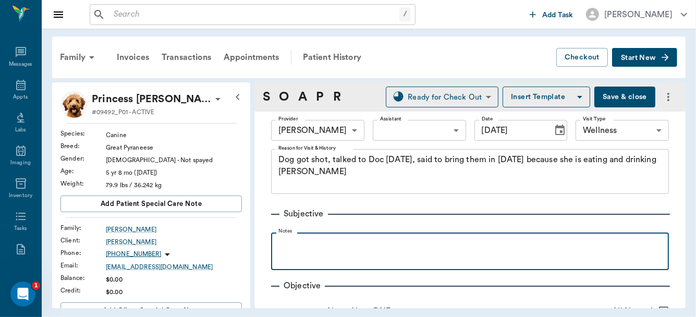
click at [339, 240] on p at bounding box center [470, 244] width 388 height 13
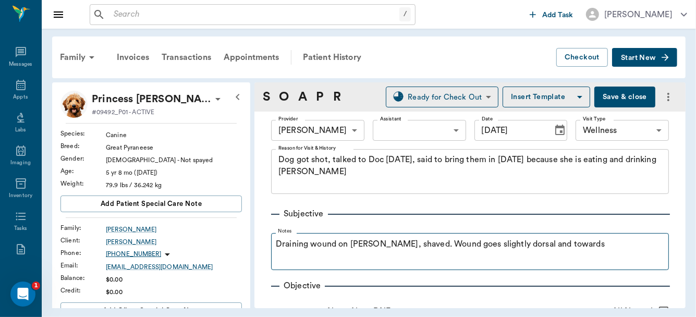
click at [335, 230] on fieldset "Notes Draining wound on L Cheek, shaved. Wound goes slightly dorsal and towards" at bounding box center [470, 249] width 398 height 42
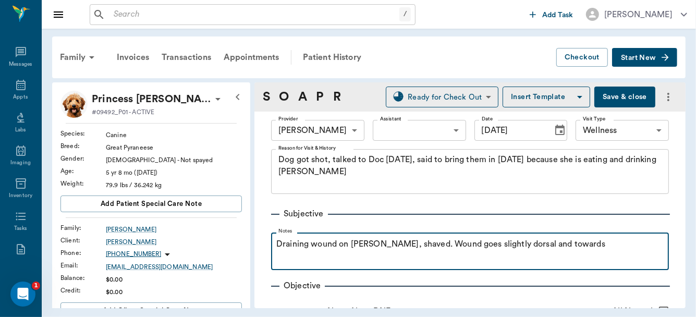
click at [593, 240] on p "Draining wound on L Cheek, shaved. Wound goes slightly dorsal and towards" at bounding box center [470, 244] width 388 height 13
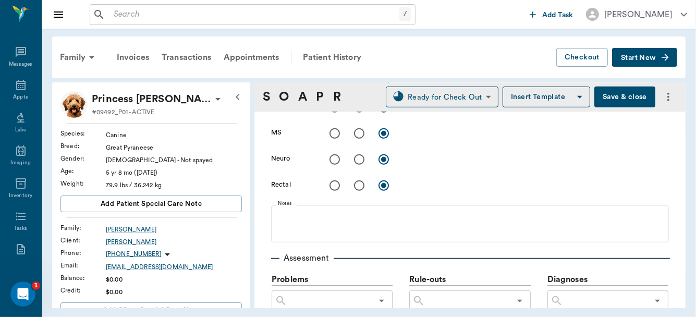
scroll to position [466, 0]
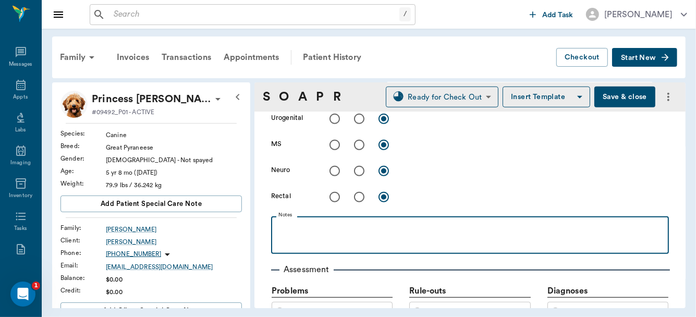
click at [357, 237] on div at bounding box center [470, 235] width 388 height 26
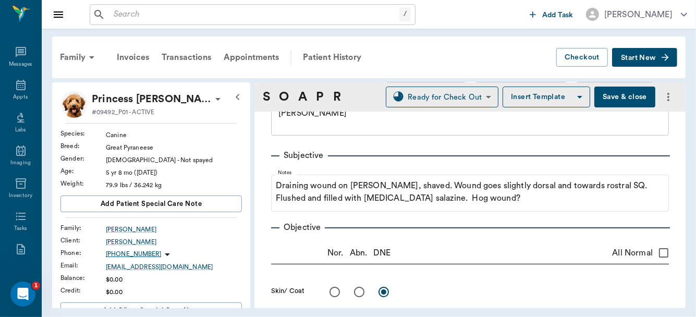
scroll to position [42, 0]
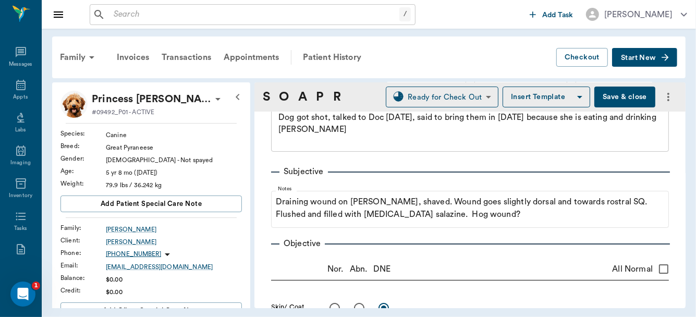
click at [621, 94] on button "Save & close" at bounding box center [625, 97] width 61 height 21
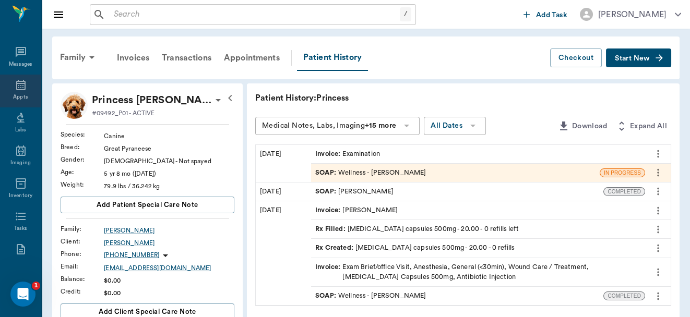
click at [16, 95] on div "Appts" at bounding box center [20, 97] width 15 height 8
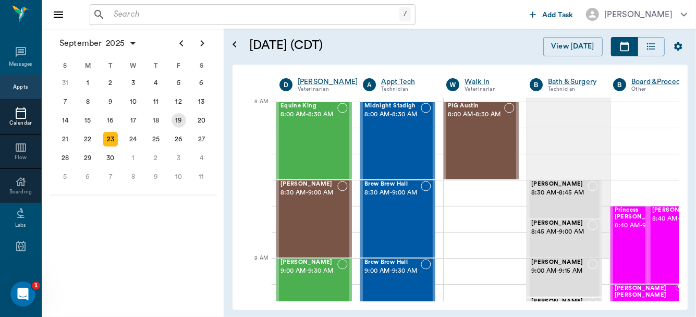
drag, startPoint x: 169, startPoint y: 110, endPoint x: 137, endPoint y: 122, distance: 34.0
click at [167, 122] on div "19" at bounding box center [178, 120] width 23 height 19
click at [137, 122] on div "17" at bounding box center [133, 120] width 15 height 15
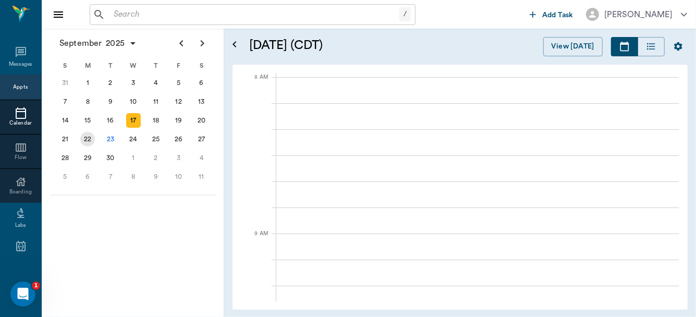
click at [89, 136] on div "22" at bounding box center [87, 139] width 15 height 15
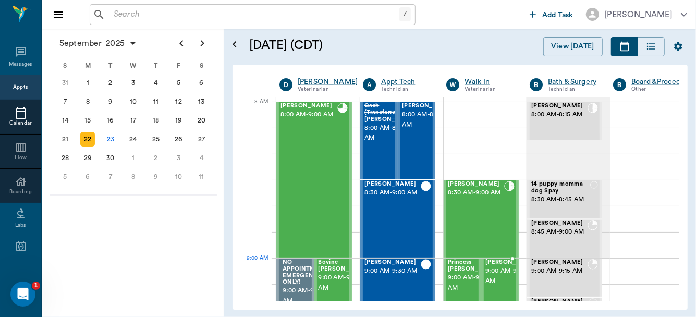
click at [486, 276] on span "9:00 AM - 9:30 AM" at bounding box center [512, 276] width 52 height 21
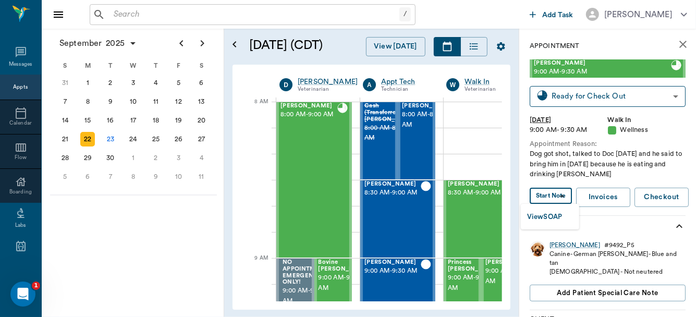
click at [544, 197] on body "/ ​ Add Task Dr. Bert Ellsworth Nectar Messages Appts Calendar Flow Boarding La…" at bounding box center [348, 158] width 696 height 317
click at [545, 218] on button "View SOAP" at bounding box center [544, 217] width 35 height 12
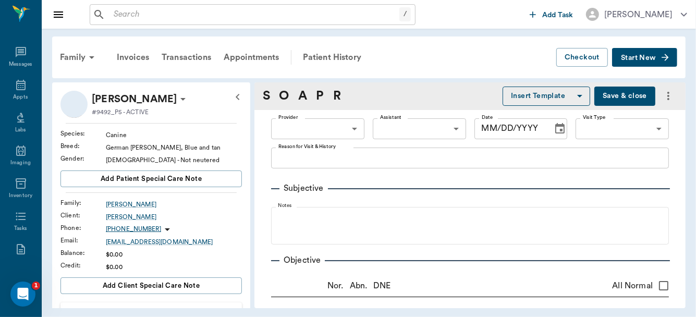
type input "63ee68728bdb516679580557"
type input "65d2be4f46e3a538d89b8c14"
type textarea "Dog got shot, talked to Doc on Saturday and he said to bring him in Monday beca…"
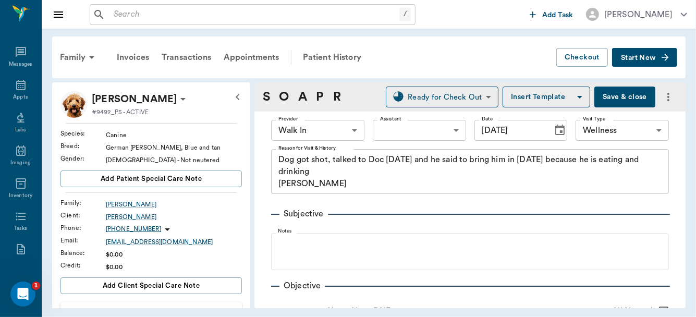
type input "[DATE]"
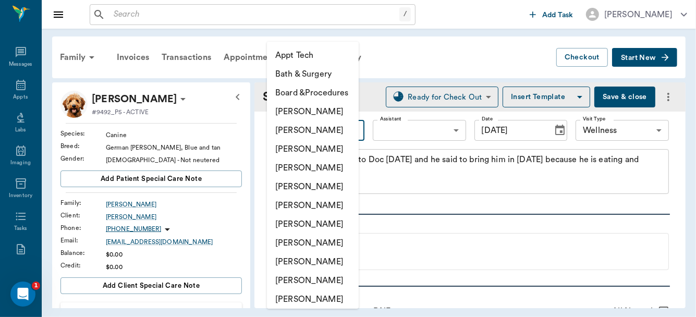
click at [351, 129] on body "/ ​ Add Task Dr. Bert Ellsworth Nectar Messages Appts Labs Imaging Inventory Ta…" at bounding box center [348, 158] width 696 height 317
click at [333, 149] on li "[PERSON_NAME]" at bounding box center [313, 149] width 92 height 19
type input "63ec2f075fda476ae8351a4d"
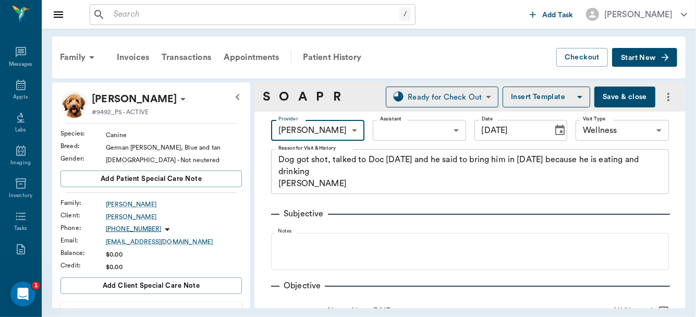
scroll to position [37, 0]
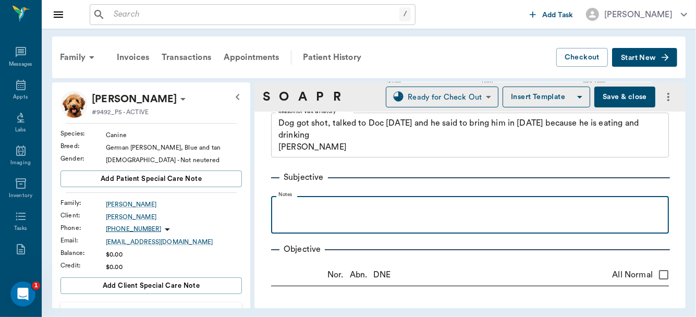
click at [316, 213] on p at bounding box center [470, 207] width 388 height 13
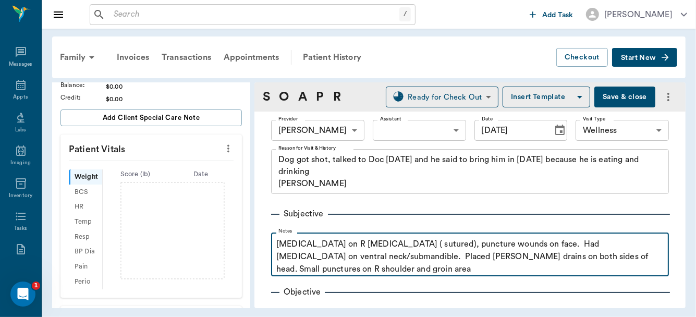
scroll to position [163, 0]
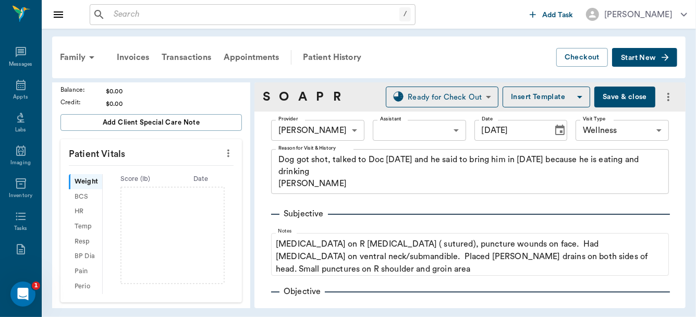
click at [223, 150] on icon "more" at bounding box center [228, 153] width 11 height 13
click at [176, 170] on span "Enter Vitals" at bounding box center [178, 170] width 88 height 11
click at [150, 190] on input "text" at bounding box center [150, 184] width 91 height 21
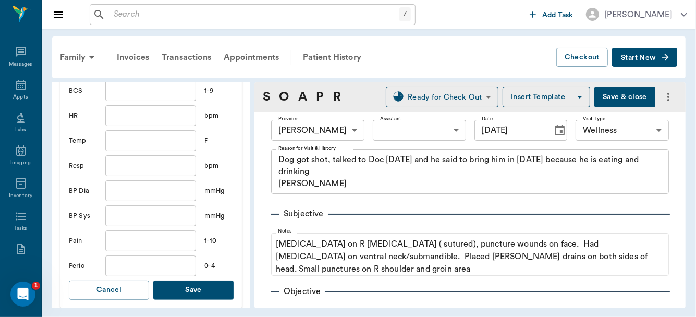
scroll to position [288, 0]
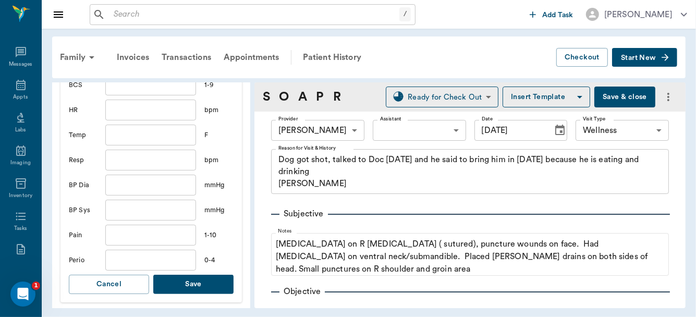
type input "77.3"
click at [195, 276] on button "Save" at bounding box center [193, 284] width 80 height 19
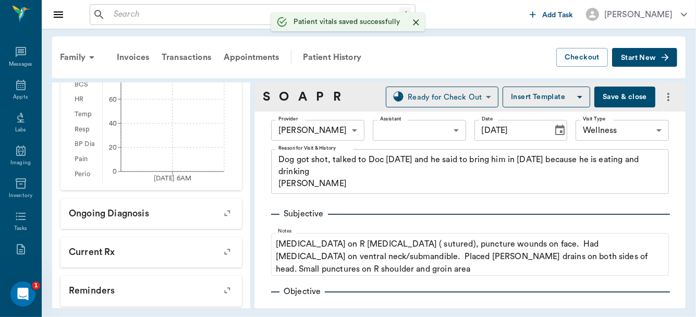
scroll to position [301, 0]
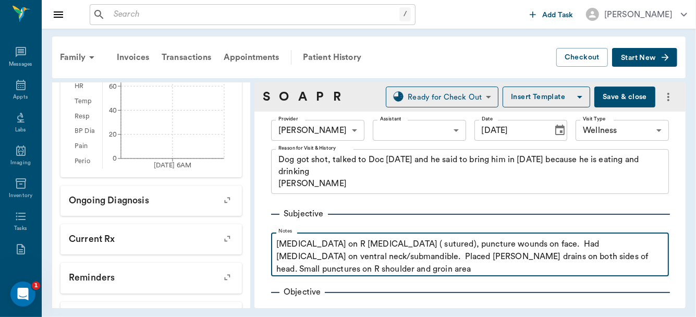
click at [362, 272] on p "Laceration on R dorsal lip ( sutured), puncture wounds on face. Had seroma on v…" at bounding box center [470, 257] width 388 height 38
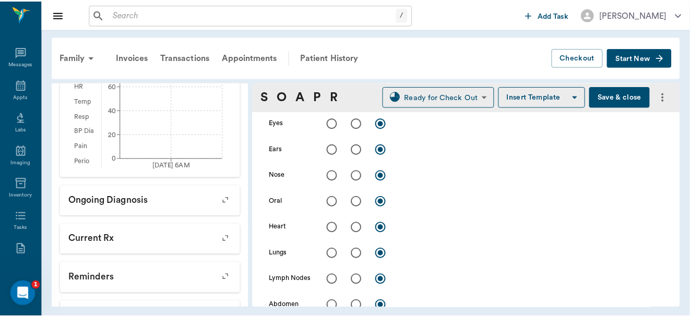
scroll to position [0, 0]
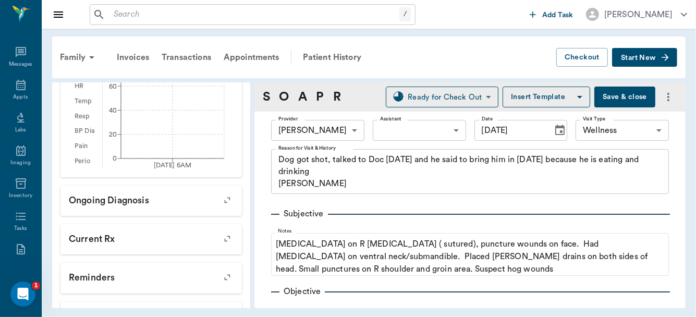
click at [613, 97] on button "Save & close" at bounding box center [625, 97] width 61 height 21
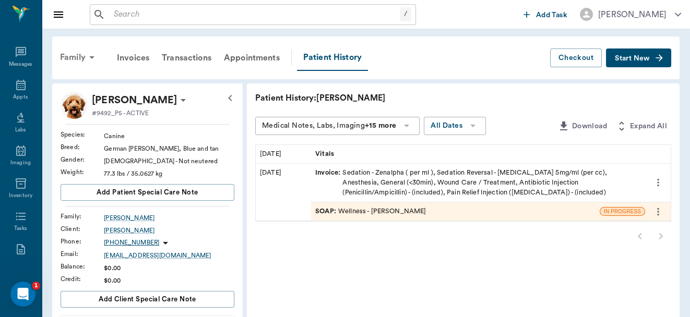
click at [78, 57] on div "Family" at bounding box center [79, 57] width 51 height 25
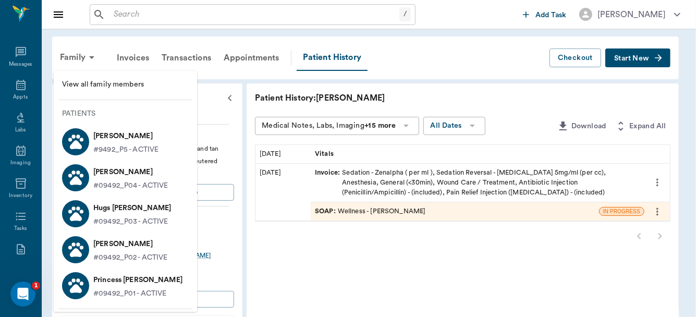
click at [113, 283] on p "Princess [PERSON_NAME]" at bounding box center [137, 280] width 89 height 17
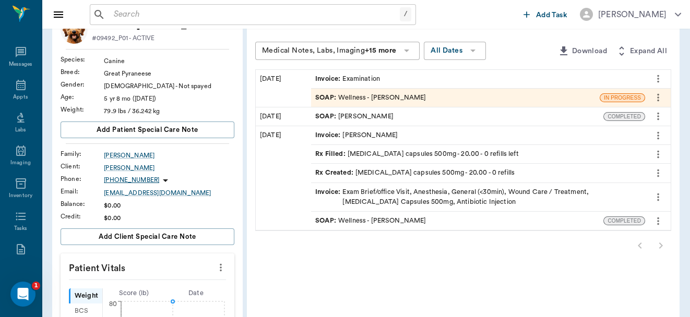
scroll to position [146, 0]
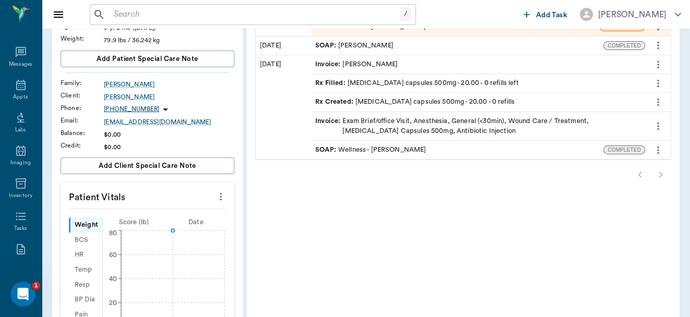
click at [219, 195] on icon "more" at bounding box center [220, 196] width 11 height 13
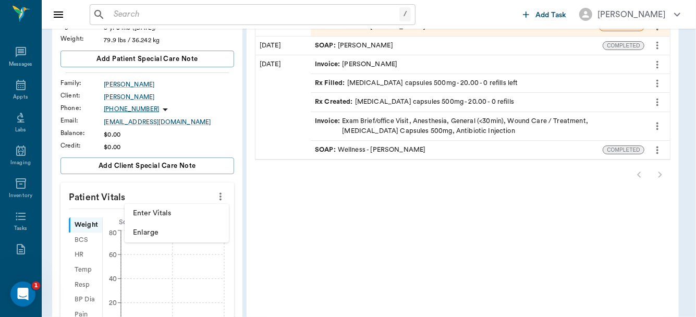
click at [164, 216] on span "Enter Vitals" at bounding box center [177, 213] width 88 height 11
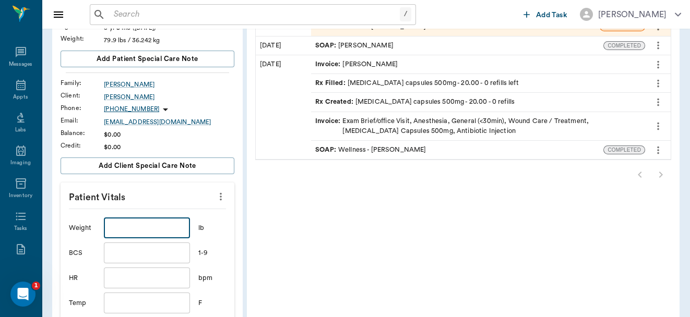
click at [164, 218] on input "text" at bounding box center [147, 228] width 86 height 21
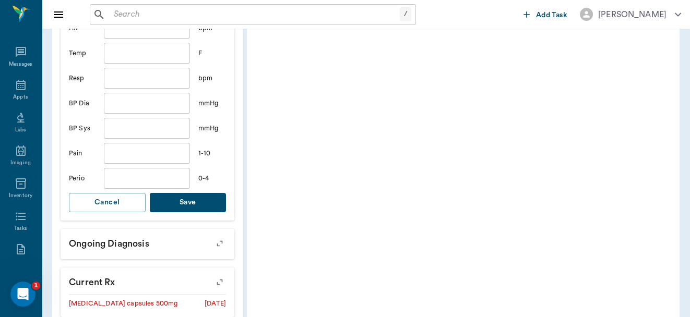
scroll to position [395, 0]
type input "88.2"
click at [188, 202] on button "Save" at bounding box center [188, 203] width 77 height 19
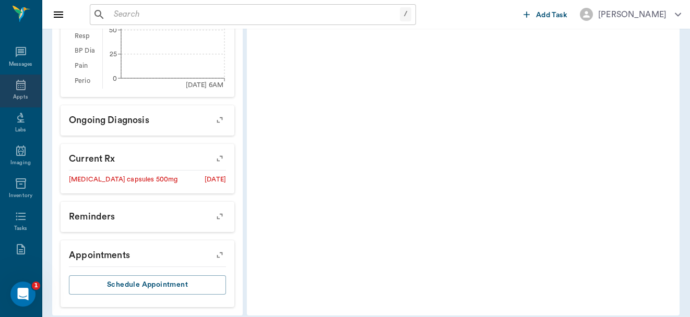
click at [16, 83] on icon at bounding box center [20, 85] width 9 height 10
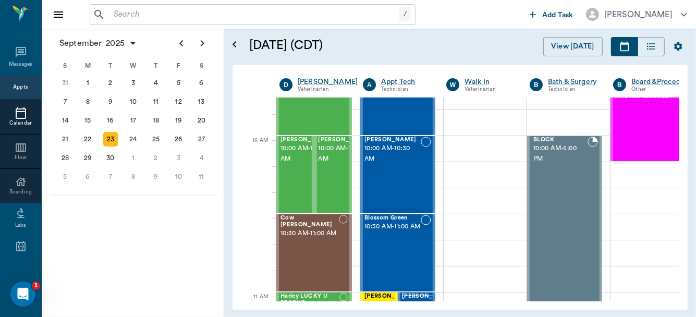
scroll to position [274, 0]
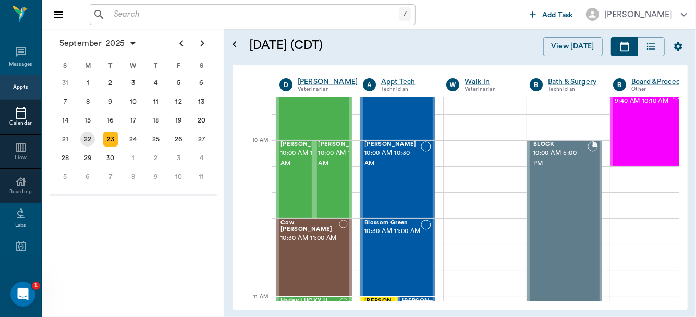
click at [89, 134] on div "22" at bounding box center [87, 139] width 15 height 15
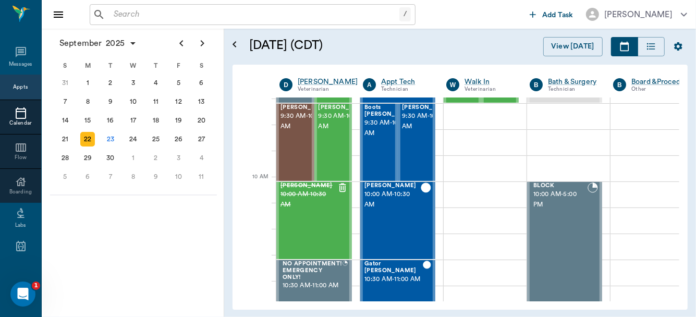
scroll to position [238, 0]
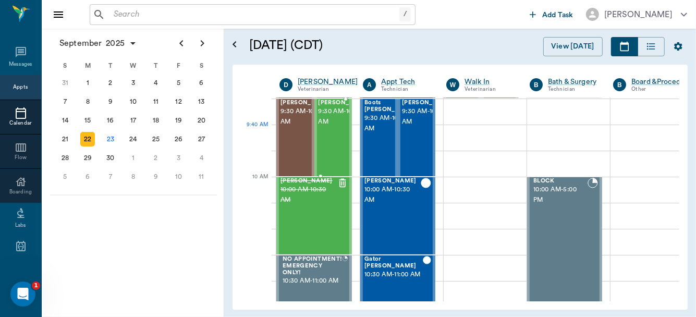
click at [328, 127] on span "9:30 AM - 10:00 AM" at bounding box center [345, 116] width 52 height 21
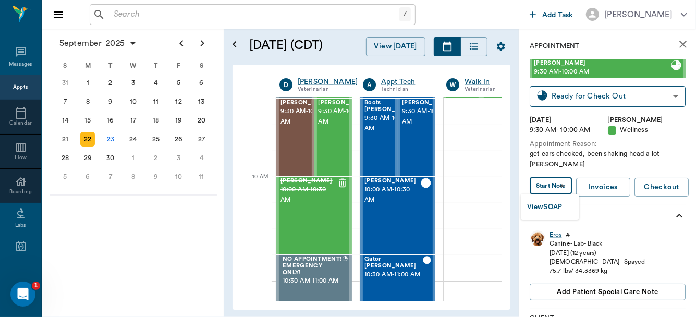
click at [561, 183] on body "/ ​ Add Task Dr. Bert Ellsworth Nectar Messages Appts Calendar Flow Boarding La…" at bounding box center [348, 158] width 696 height 317
click at [548, 205] on button "View SOAP" at bounding box center [544, 207] width 35 height 12
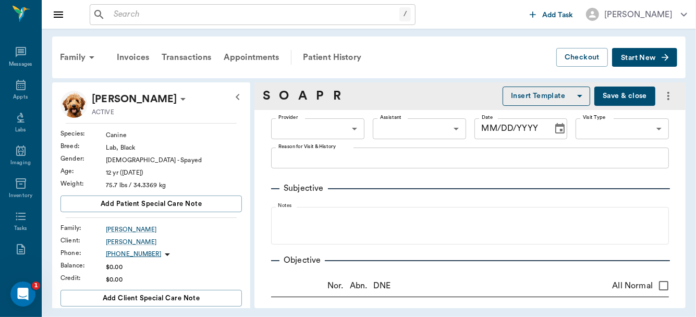
type input "63ec2f075fda476ae8351a4d"
type input "682b670d8bdc6f7f8feef3db"
type input "65d2be4f46e3a538d89b8c14"
type textarea "get ears checked, been shaking head a lot Christy"
radio input "true"
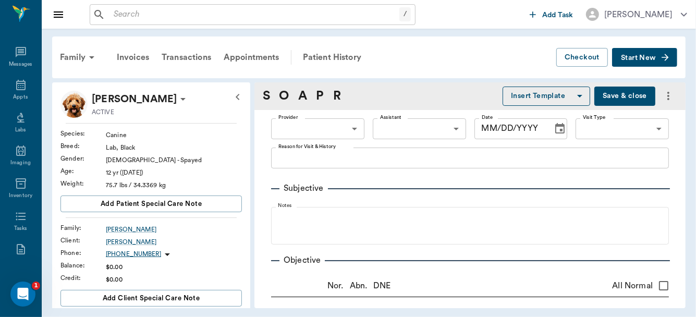
radio input "true"
type textarea "Noted cyst on L eye"
radio input "true"
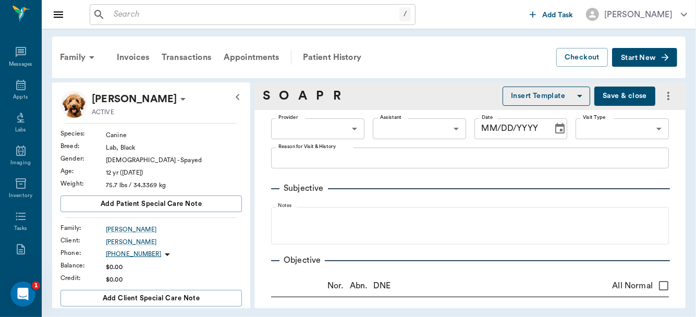
type textarea "Grade 2"
radio input "true"
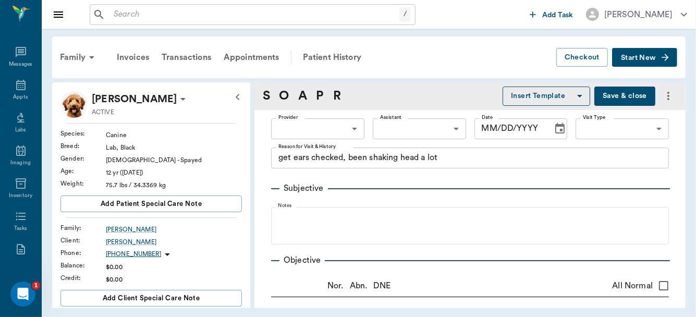
radio input "true"
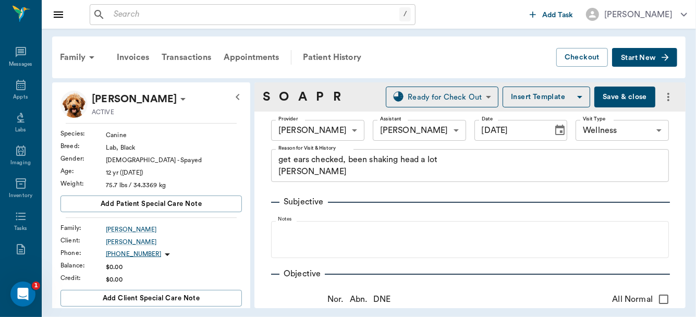
type input "[DATE]"
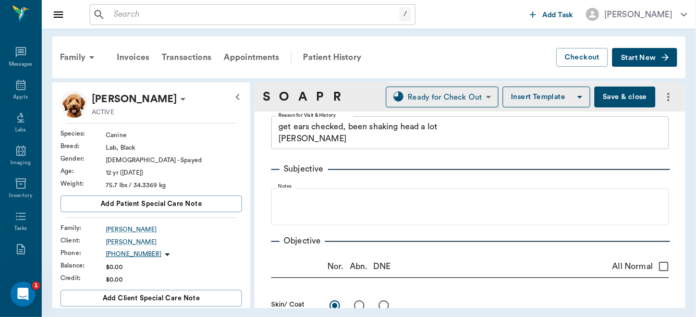
scroll to position [42, 0]
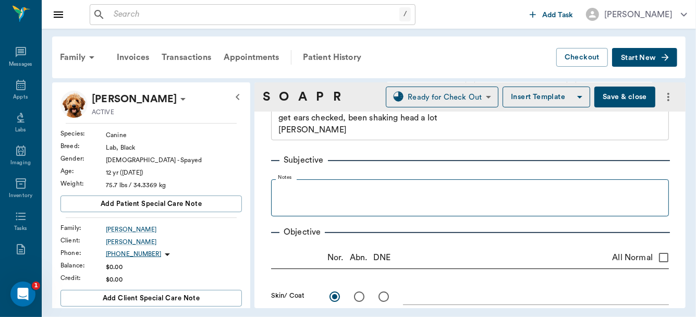
click at [293, 183] on legend "Notes" at bounding box center [286, 179] width 21 height 9
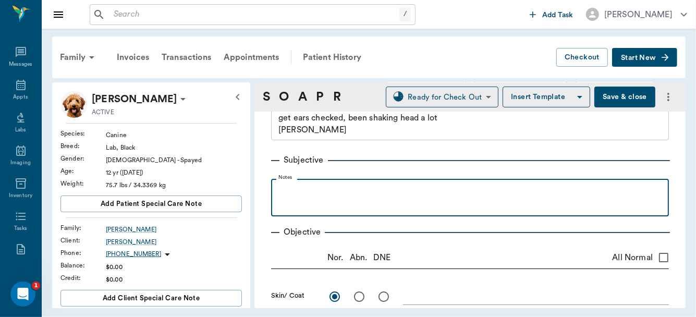
click at [285, 194] on p at bounding box center [470, 190] width 388 height 13
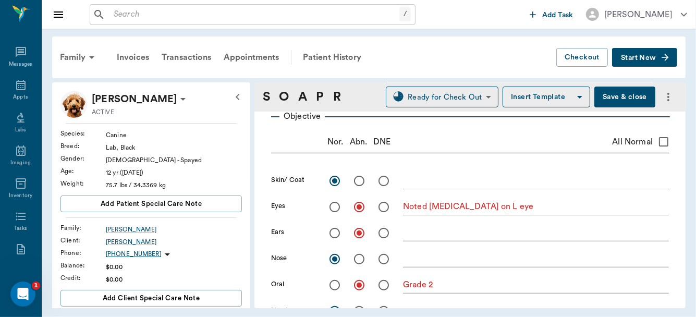
scroll to position [173, 0]
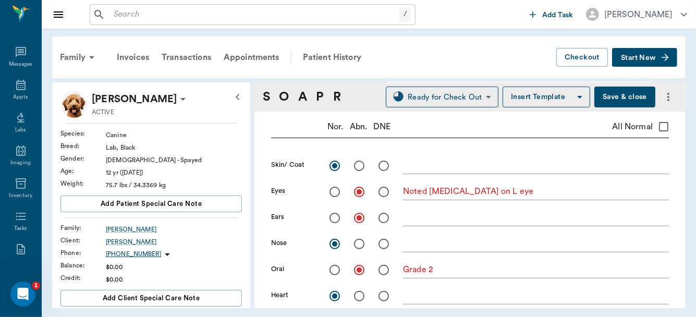
click at [480, 190] on textarea "Noted cyst on L eye" at bounding box center [536, 192] width 266 height 12
type textarea "N"
click at [480, 189] on textarea "L eyedorsal" at bounding box center [536, 192] width 266 height 12
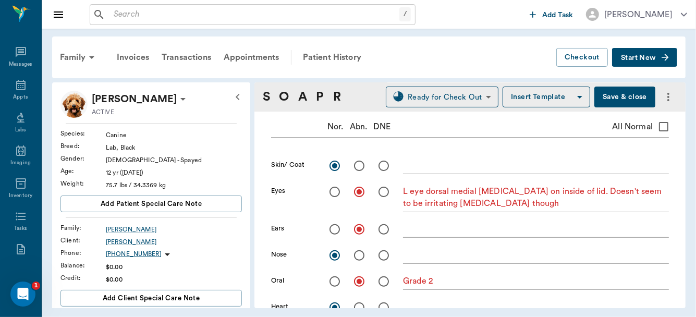
click at [544, 210] on div "L eye dorsal medial eyelid tumor on inside of lid. Doesn't seem to be irritatin…" at bounding box center [536, 198] width 266 height 27
click at [537, 209] on div "L eye dorsal medial eyelid tumor on inside of lid. Doesn't seem to be irritatin…" at bounding box center [536, 198] width 266 height 27
click at [528, 204] on textarea "L eye dorsal medial eyelid tumor on inside of lid. Doesn't seem to be irritatin…" at bounding box center [536, 198] width 266 height 24
type textarea "L eye dorsal medial eyelid tumor on inside of lid. Doesn't seem to be irritatin…"
click at [408, 233] on textarea at bounding box center [536, 229] width 266 height 12
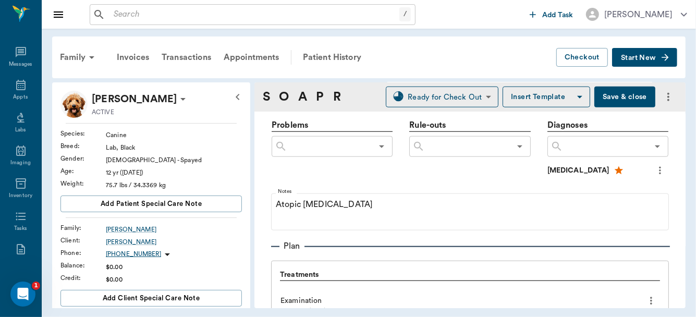
scroll to position [629, 0]
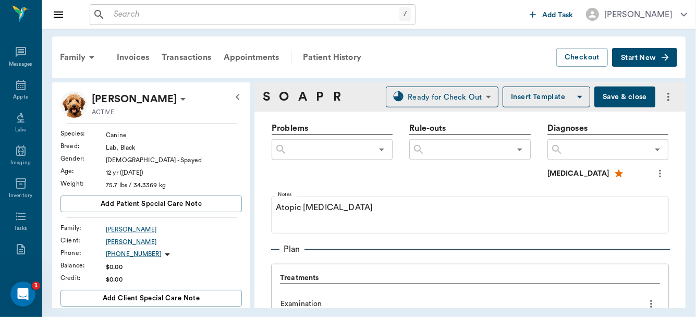
type textarea "Canals clear, no infection but very red."
click at [592, 145] on input "text" at bounding box center [605, 149] width 85 height 15
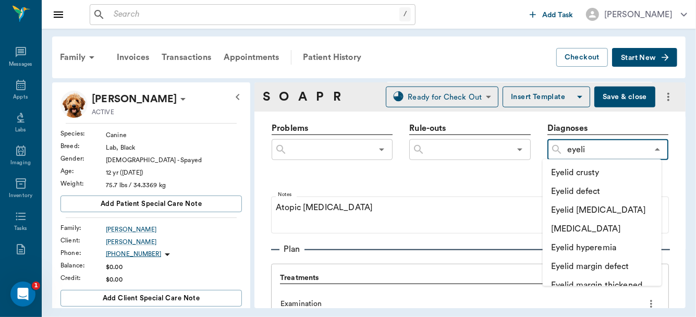
type input "eyelid"
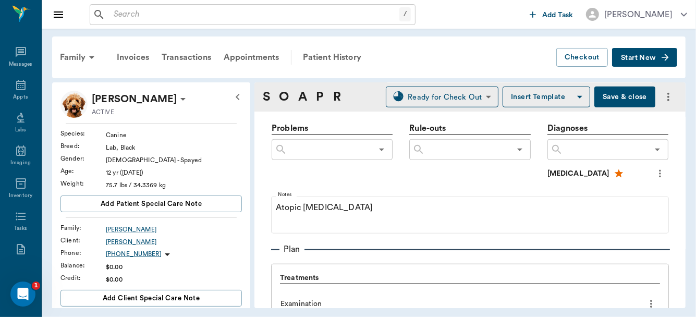
click at [511, 184] on div "Problems ​ Rule-outs ​ Diagnoses ​ [MEDICAL_DATA]" at bounding box center [470, 157] width 398 height 70
click at [618, 92] on button "Save & close" at bounding box center [625, 97] width 61 height 21
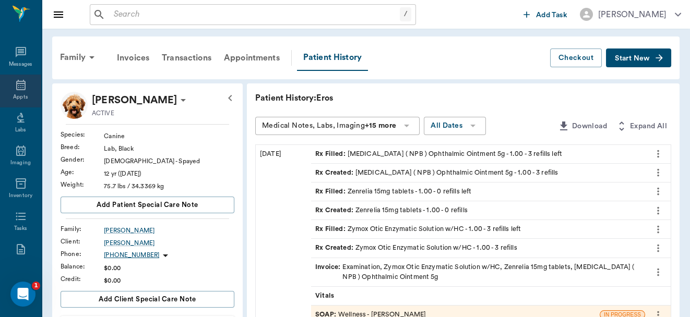
click at [19, 86] on icon at bounding box center [20, 85] width 9 height 10
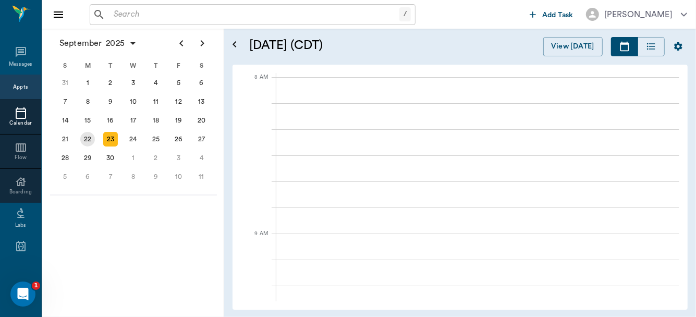
click at [86, 139] on div "22" at bounding box center [87, 139] width 15 height 15
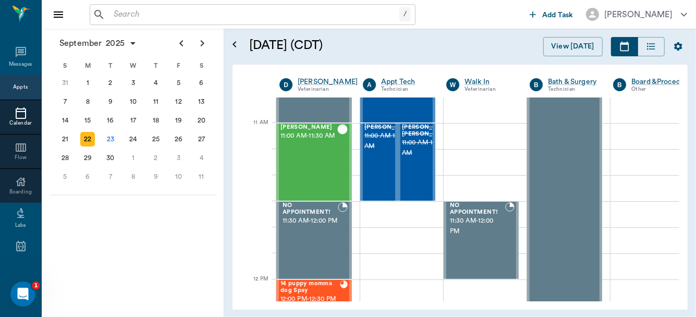
scroll to position [439, 0]
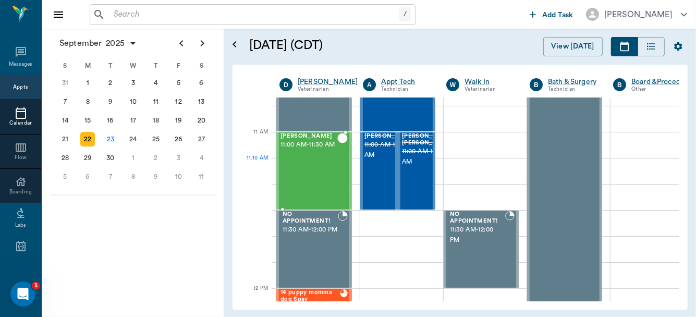
click at [291, 169] on div "Lucy Olson 11:00 AM - 11:30 AM" at bounding box center [309, 171] width 57 height 76
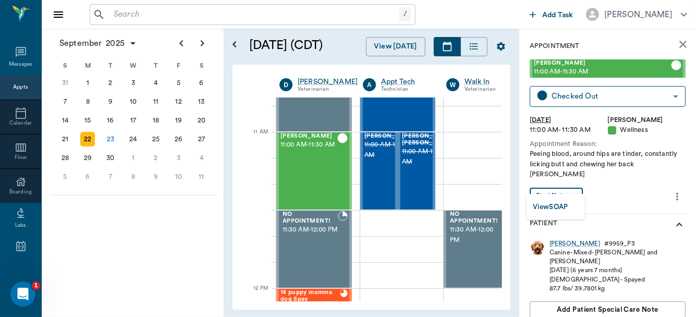
click at [562, 186] on body "/ ​ Add Task Dr. Bert Ellsworth Nectar Messages Appts Calendar Flow Boarding La…" at bounding box center [348, 158] width 696 height 317
click at [559, 202] on button "View SOAP" at bounding box center [550, 207] width 35 height 12
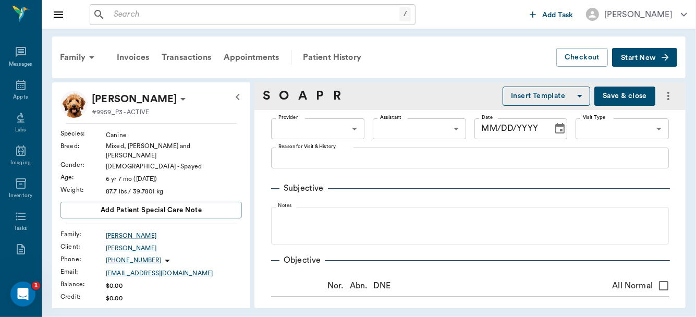
type input "63ec2f075fda476ae8351a4d"
type input "65d2be4f46e3a538d89b8c14"
type textarea "Peeing blood, around hips are tinder, constantly licking butt and chewing her b…"
radio input "true"
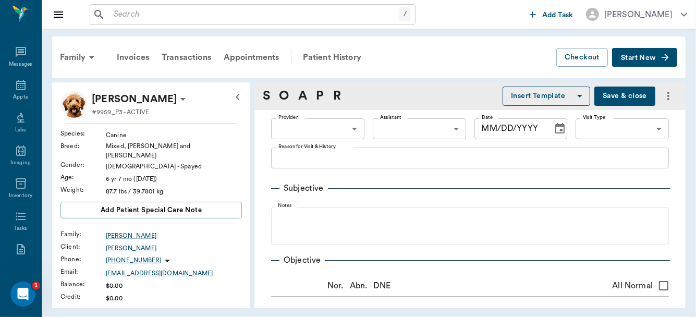
radio input "true"
type textarea "NORMAL AUSCULTATION - LATERAL RADIOGRAPH SHOW SOME HYPERECHOCITIES"
radio input "true"
type textarea "SMALL MAMMARY GLAND TUMOR ON LAST R TEAT"
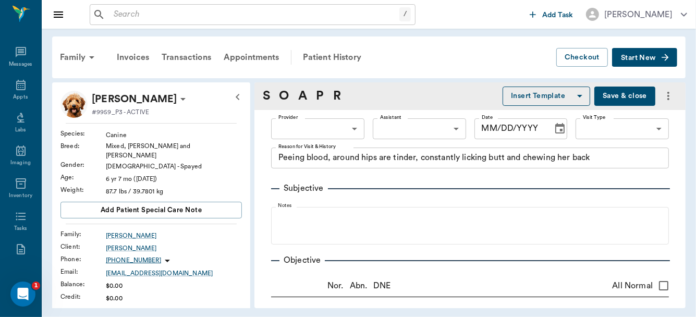
radio input "true"
type textarea "BLADDER VERY THICKENED WALL WITH SCALLOPED HYPERECHOCITIES. SAVED PIC ANDCINE O…"
radio input "true"
type textarea "HIP ARTHRITIS BUT BETTER THAN 6 MONTHS AGO. BEEN ON JOINT SUPPLEMENTS"
radio input "true"
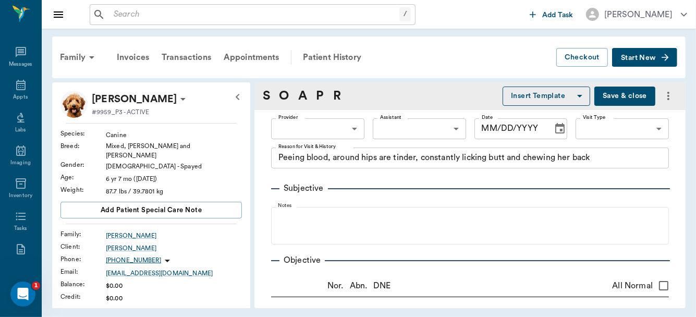
radio input "true"
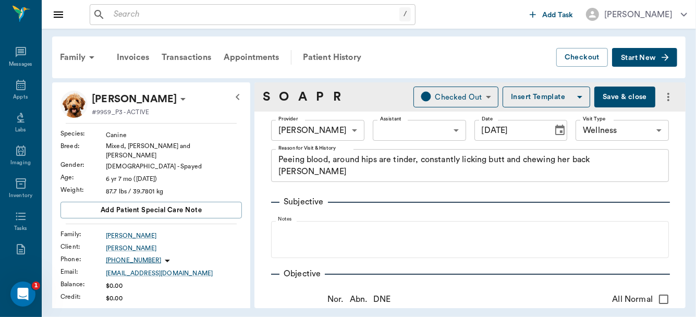
type input "[DATE]"
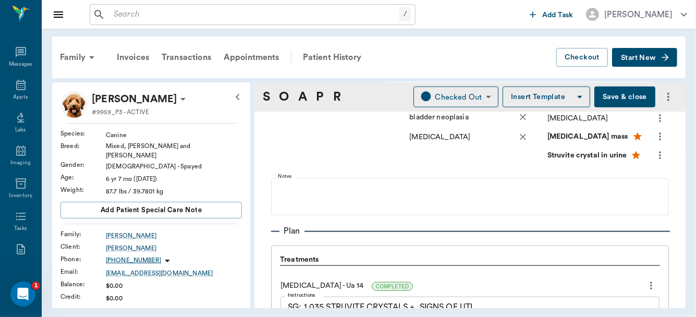
scroll to position [672, 0]
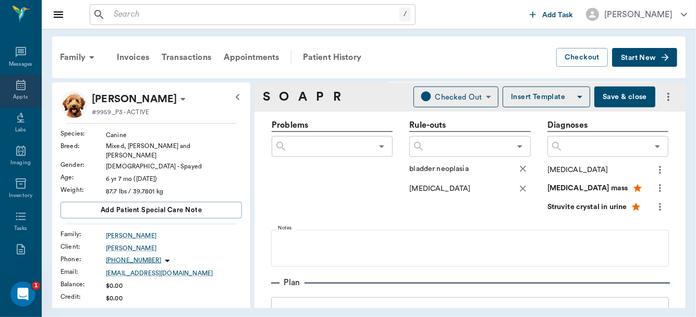
click at [18, 91] on icon at bounding box center [21, 85] width 13 height 13
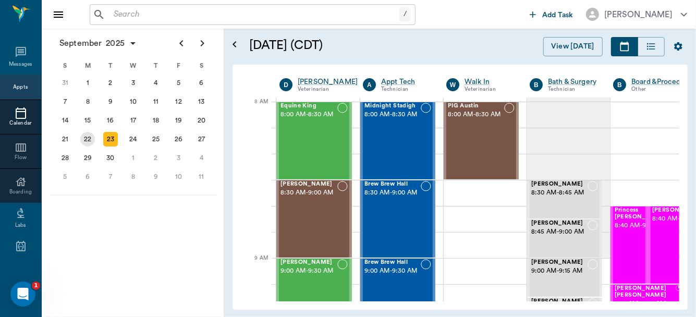
click at [86, 139] on div "22" at bounding box center [87, 139] width 15 height 15
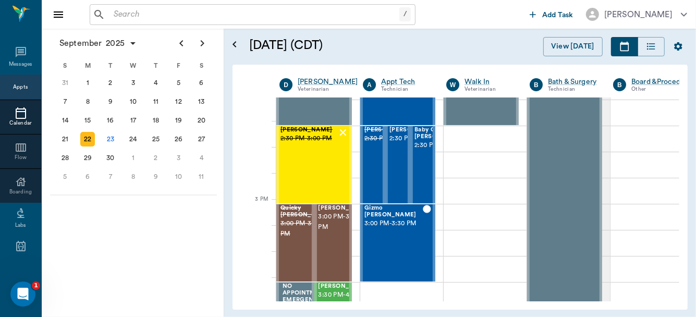
scroll to position [1043, 0]
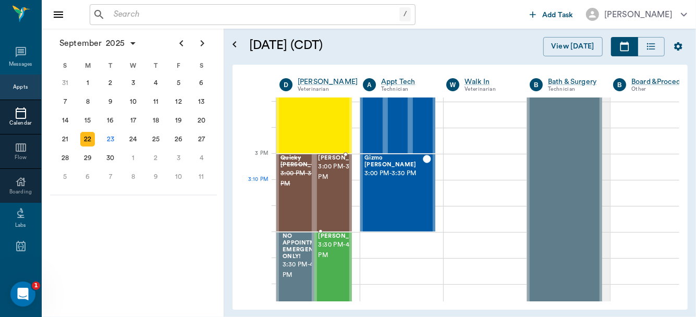
click at [327, 183] on span "3:00 PM - 3:30 PM" at bounding box center [345, 172] width 52 height 21
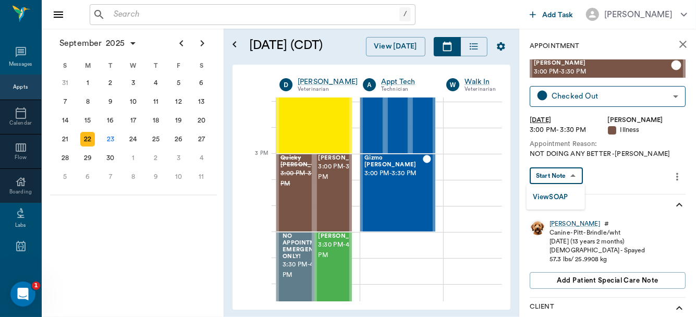
click at [573, 172] on body "/ ​ Add Task Dr. Bert Ellsworth Nectar Messages Appts Calendar Flow Boarding La…" at bounding box center [348, 158] width 696 height 317
click at [556, 192] on button "View SOAP" at bounding box center [550, 197] width 35 height 12
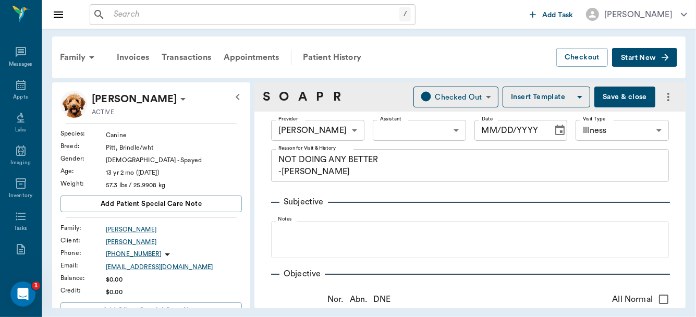
type input "63ec2f075fda476ae8351a4d"
type input "65d2be4f46e3a538d89b8c15"
type textarea "NOT DOING ANY BETTER -LORY"
type input "[DATE]"
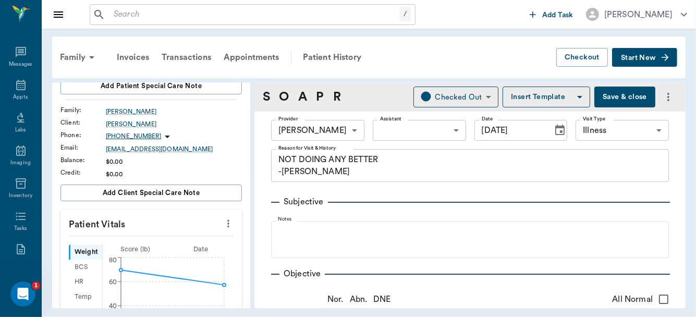
scroll to position [154, 0]
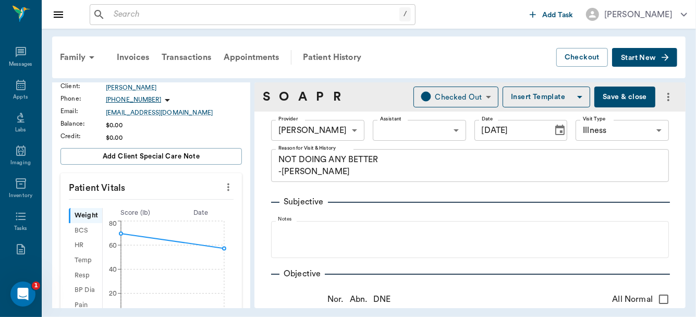
click at [223, 187] on icon "more" at bounding box center [228, 187] width 11 height 13
click at [178, 201] on span "Enter Vitals" at bounding box center [178, 204] width 88 height 11
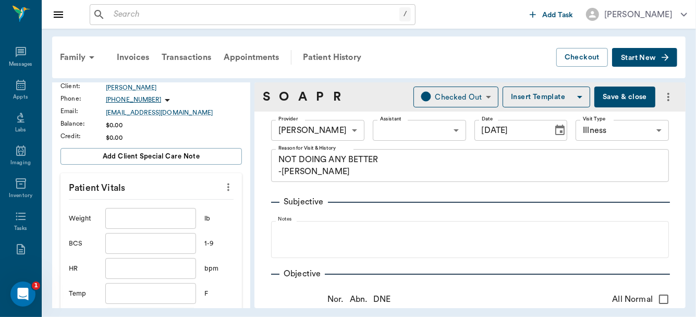
click at [149, 217] on input "text" at bounding box center [150, 218] width 91 height 21
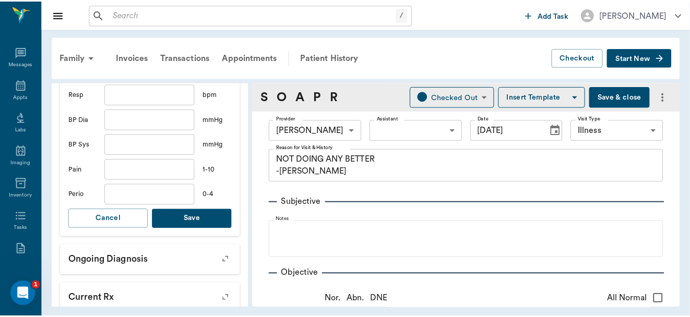
scroll to position [389, 0]
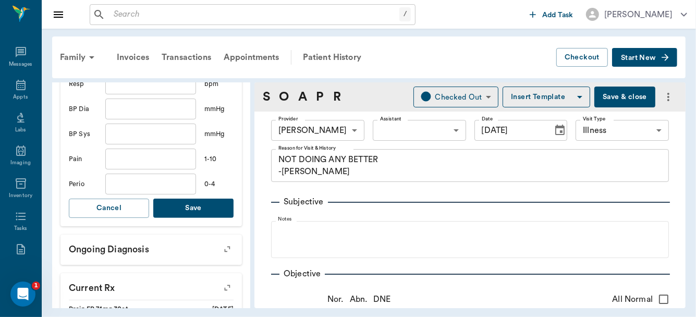
type input "53.2"
click at [186, 206] on button "Save" at bounding box center [193, 208] width 80 height 19
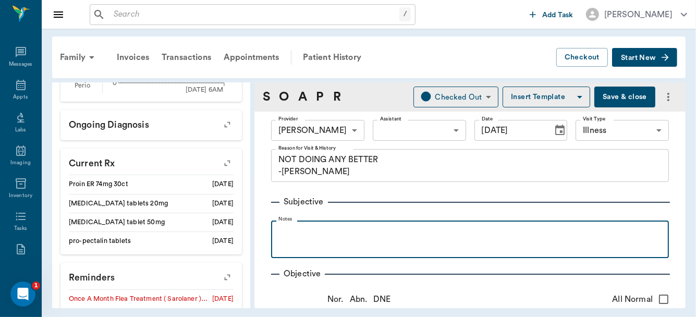
click at [326, 234] on p at bounding box center [470, 232] width 388 height 13
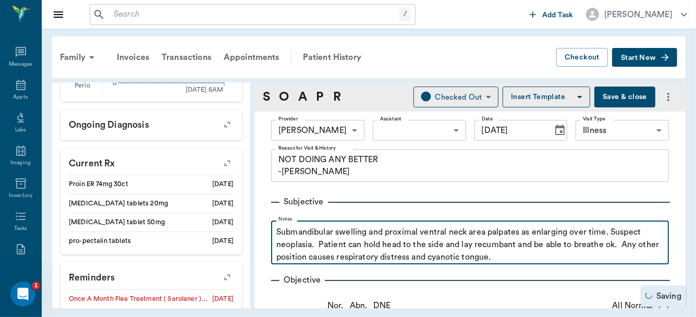
click at [507, 241] on p "Submandibular swelling and proximal ventral neck area palpates as enlarging ove…" at bounding box center [470, 245] width 388 height 38
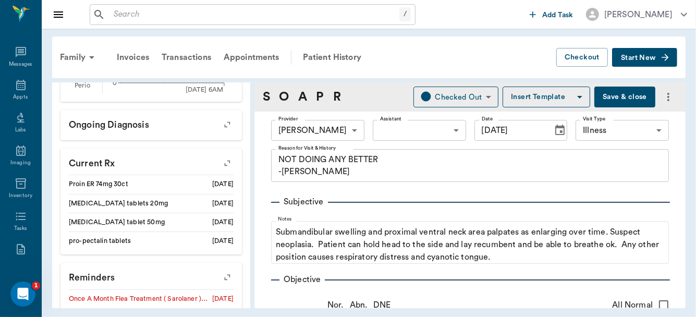
click at [601, 82] on div "S O A P R Checked Out CHECKED_OUT ​ Insert Template Save & close" at bounding box center [470, 96] width 431 height 29
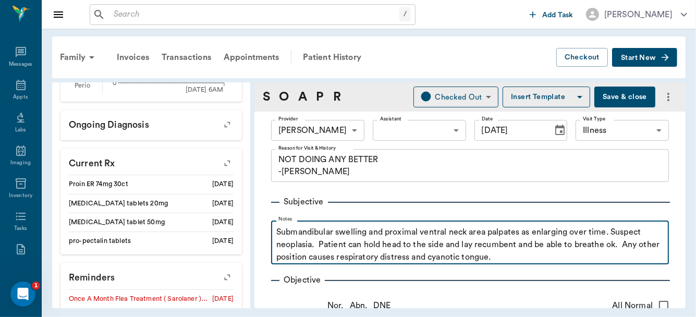
click at [535, 261] on p "Submandibular swelling and proximal ventral neck area palpates as enlarging ove…" at bounding box center [470, 245] width 388 height 38
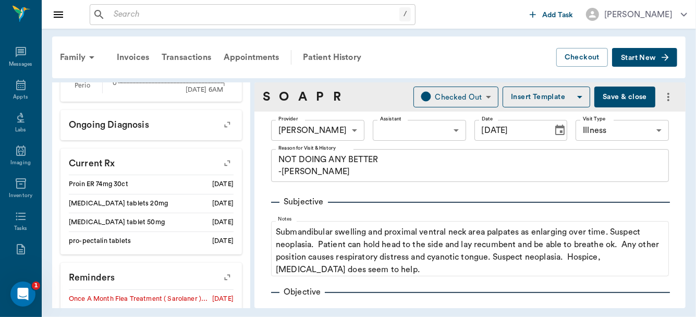
click at [622, 93] on button "Save & close" at bounding box center [625, 97] width 61 height 21
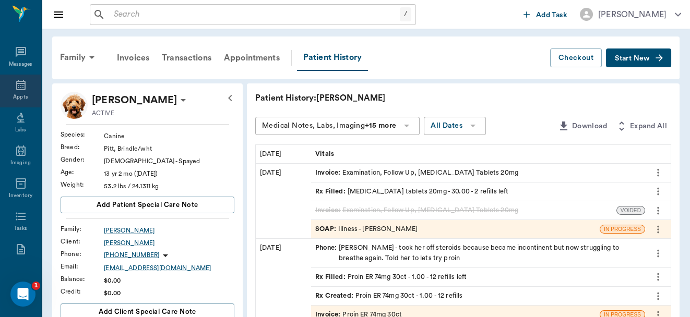
click at [16, 82] on icon at bounding box center [21, 85] width 13 height 13
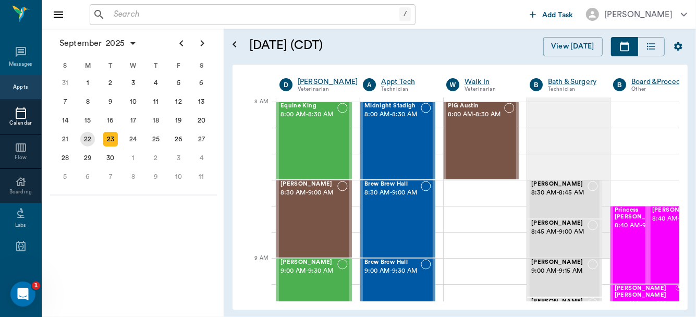
click at [87, 136] on div "22" at bounding box center [87, 139] width 15 height 15
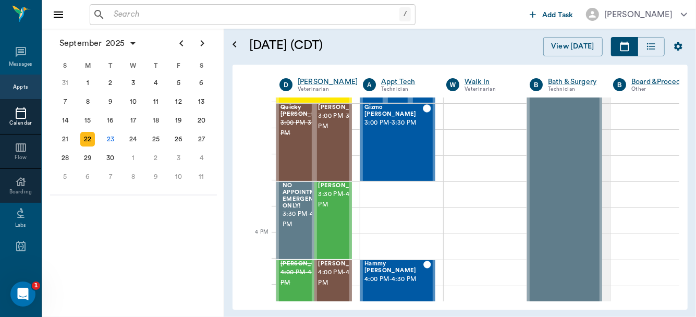
scroll to position [1140, 0]
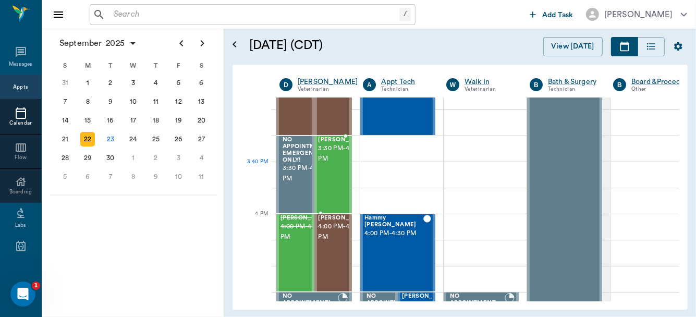
click at [333, 185] on div "Arya HUNTER 3:30 PM - 4:00 PM" at bounding box center [345, 175] width 52 height 76
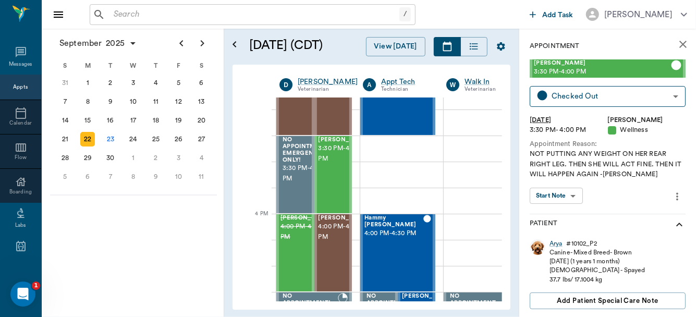
click at [558, 193] on body "/ ​ Add Task Dr. Bert Ellsworth Nectar Messages Appts Calendar Flow Boarding La…" at bounding box center [348, 158] width 696 height 317
click at [556, 215] on button "View SOAP" at bounding box center [550, 217] width 35 height 12
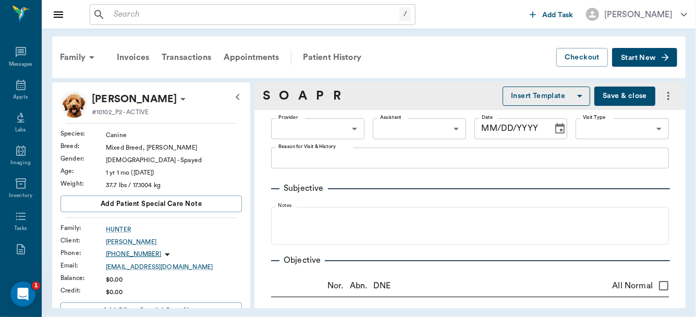
type input "63ec2f075fda476ae8351a4d"
type input "63ec2f075fda476ae8351a4c"
type input "65d2be4f46e3a538d89b8c14"
type textarea "NOT PUTTING ANY WEIGHT ON HER REAR RIGHT LEG. THEN SHE WILL ACT FINE. THEN IT W…"
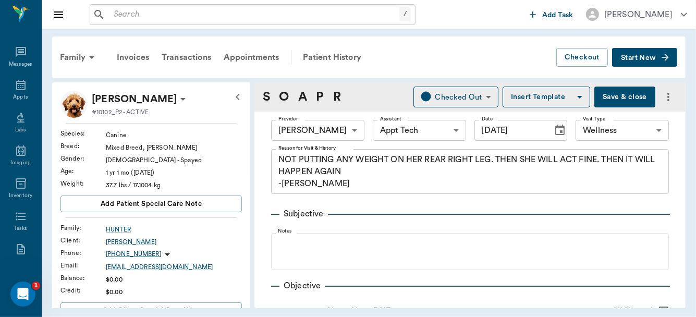
type input "[DATE]"
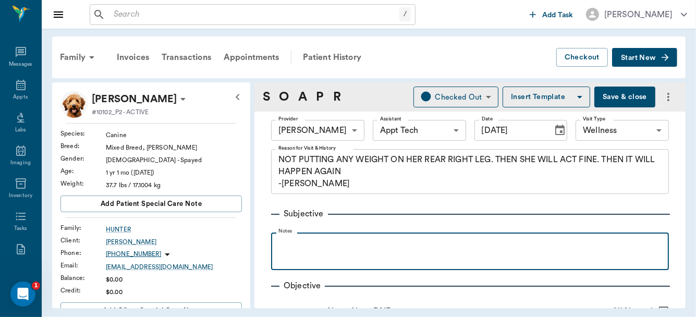
click at [315, 241] on p at bounding box center [470, 244] width 388 height 13
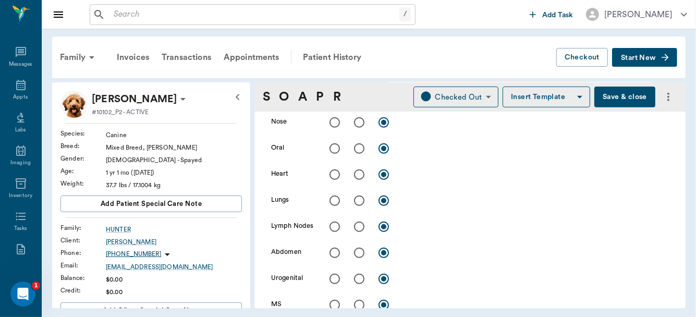
scroll to position [264, 0]
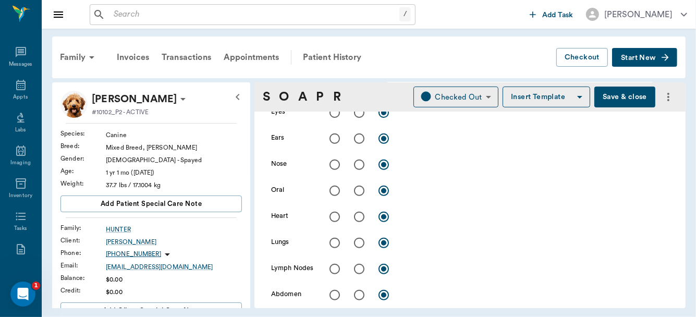
click at [330, 215] on input "radio" at bounding box center [335, 217] width 22 height 22
radio input "true"
click at [333, 244] on input "radio" at bounding box center [335, 243] width 22 height 22
radio input "true"
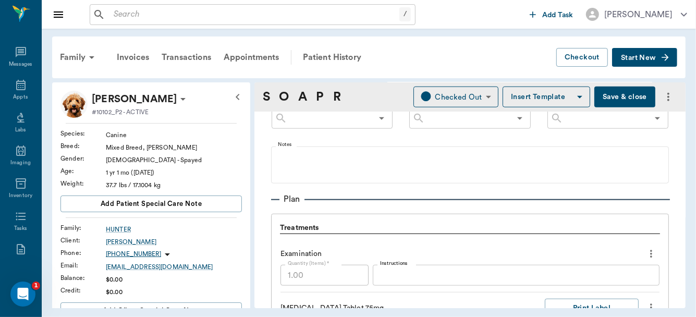
scroll to position [595, 0]
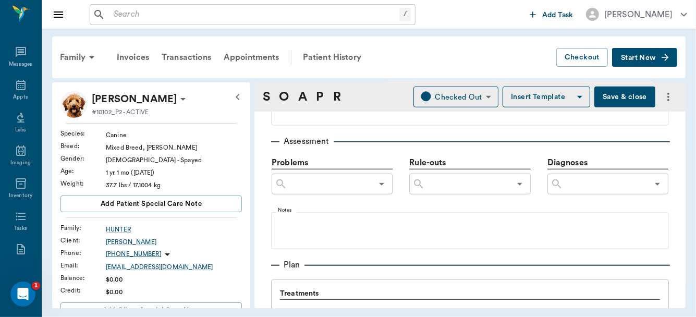
click at [573, 187] on input "text" at bounding box center [605, 184] width 85 height 15
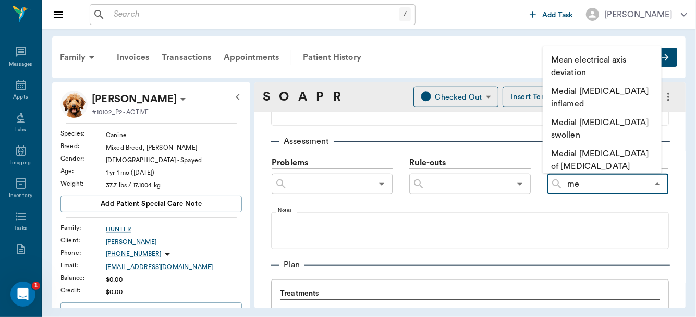
type input "med"
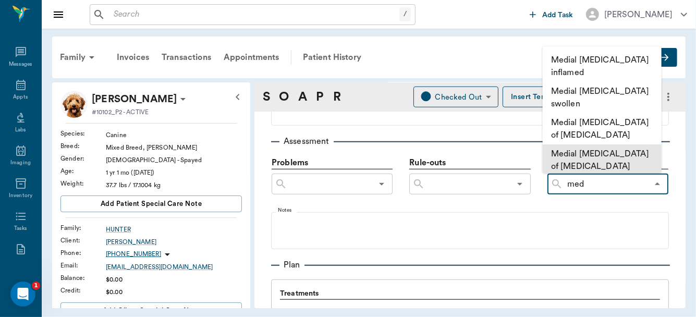
click at [582, 144] on li "Medial luxation of patella" at bounding box center [602, 159] width 119 height 31
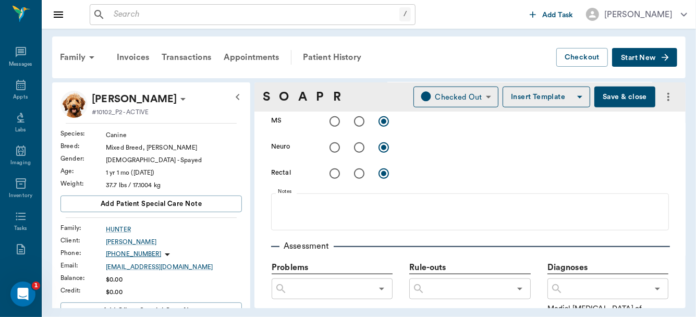
scroll to position [441, 0]
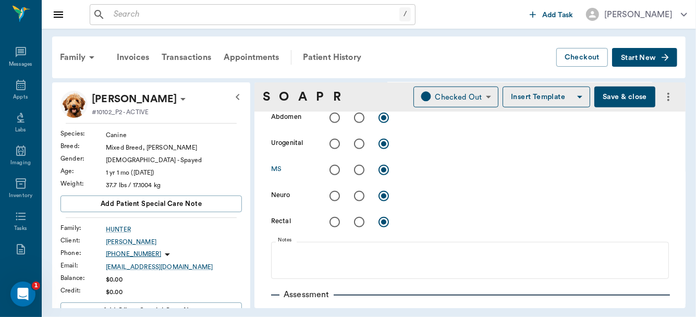
click at [356, 172] on input "radio" at bounding box center [359, 170] width 22 height 22
radio input "true"
click at [407, 166] on textarea at bounding box center [536, 170] width 266 height 12
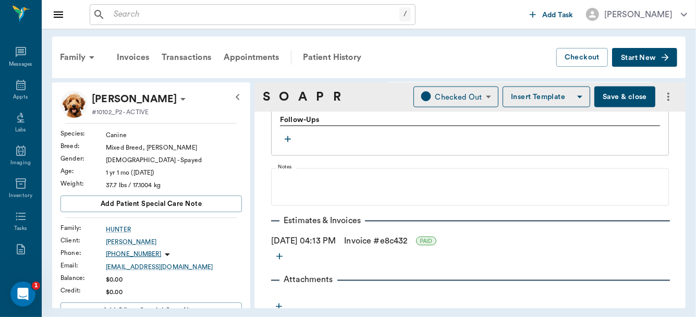
scroll to position [1065, 0]
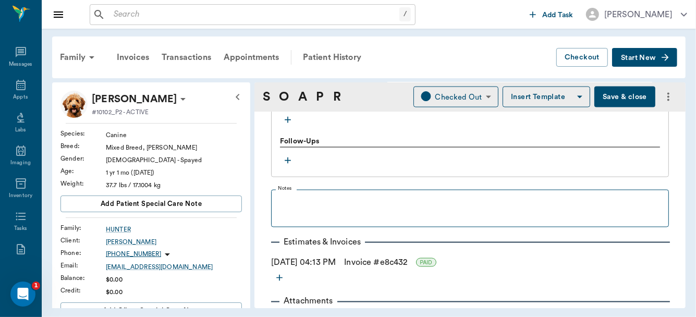
type textarea "RH Grade 3 medial patellar luxation, luxates pretty easy on palpation. No swell…"
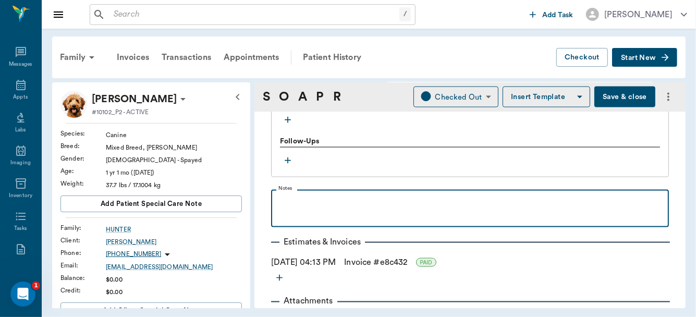
click at [367, 195] on p at bounding box center [470, 201] width 388 height 13
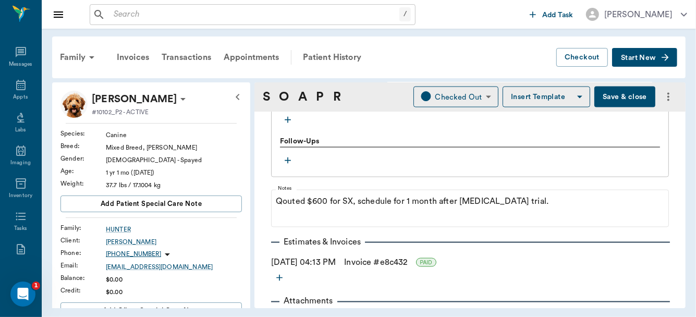
click at [610, 101] on button "Save & close" at bounding box center [625, 97] width 61 height 21
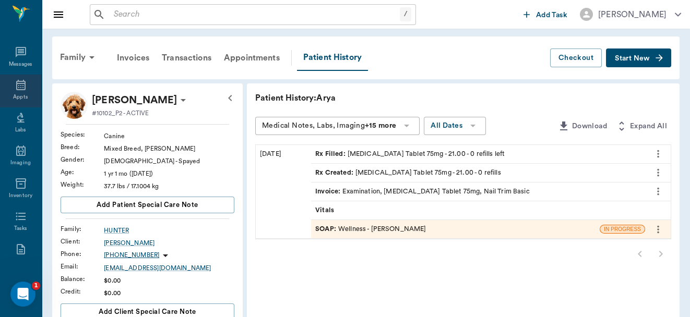
click at [21, 89] on icon at bounding box center [20, 85] width 9 height 10
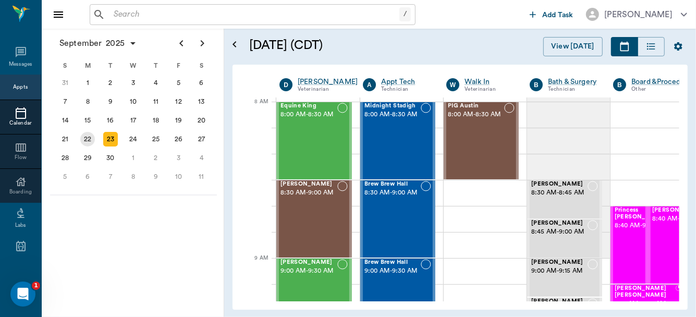
click at [86, 139] on div "22" at bounding box center [87, 139] width 15 height 15
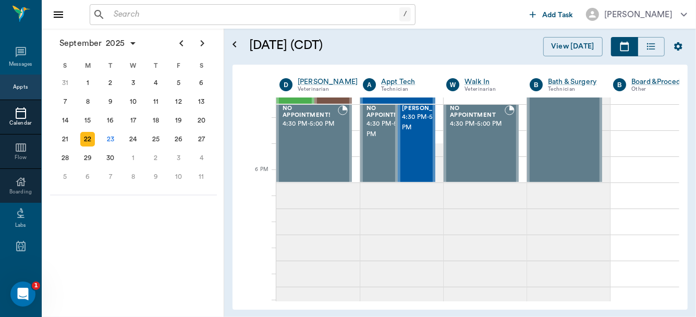
scroll to position [1263, 0]
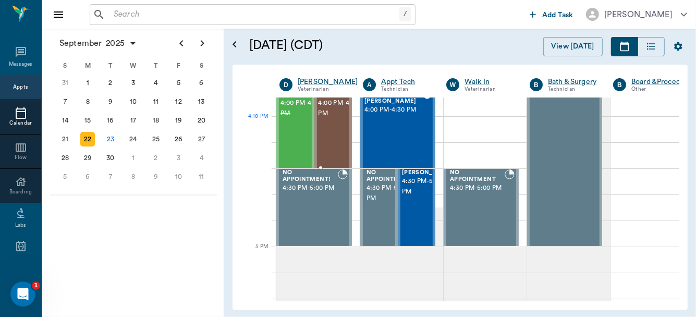
click at [324, 119] on span "4:00 PM - 4:30 PM" at bounding box center [345, 108] width 52 height 21
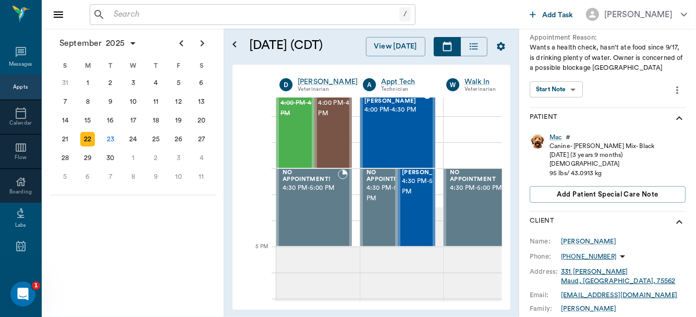
scroll to position [107, 0]
click at [555, 134] on div "Mac" at bounding box center [556, 136] width 12 height 9
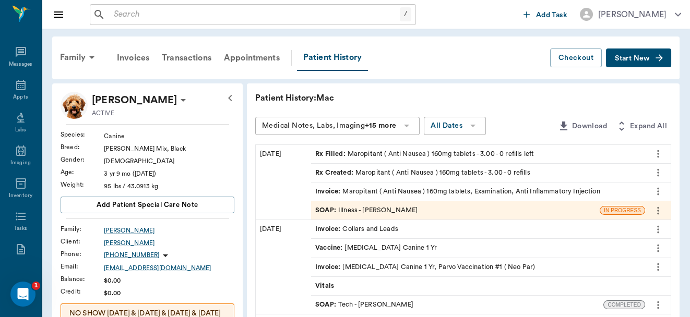
click at [370, 210] on div "SOAP : Illness - Dr. Bert Ellsworth" at bounding box center [366, 211] width 102 height 10
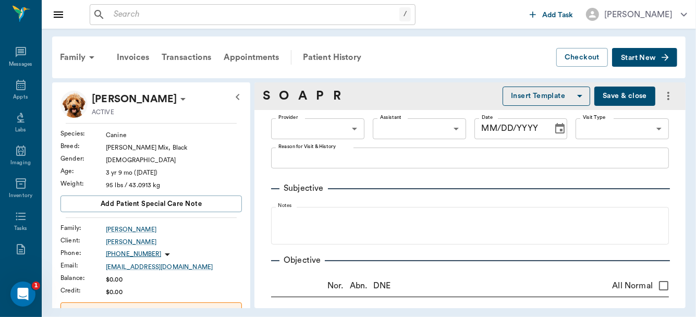
type input "63ec2f075fda476ae8351a4d"
type input "65d2be4f46e3a538d89b8c15"
type textarea "Wants a health check, hasn't ate food since 9/17, is drinking plenty of water. …"
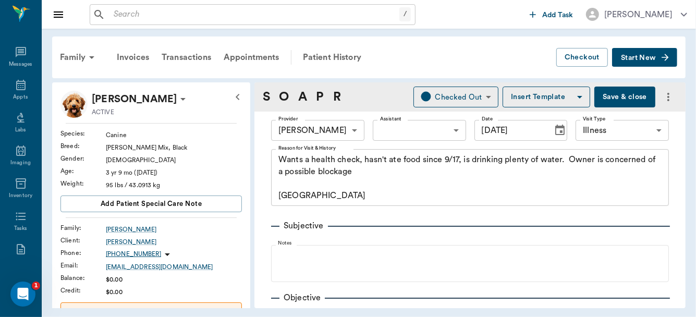
type input "[DATE]"
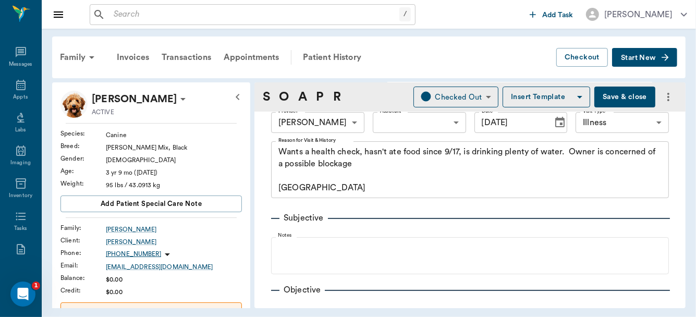
scroll to position [53, 0]
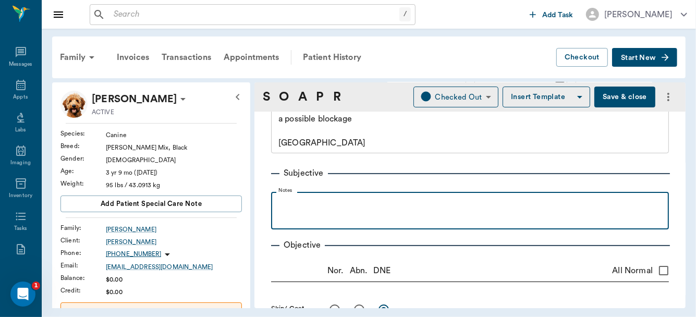
click at [353, 211] on div at bounding box center [470, 210] width 388 height 26
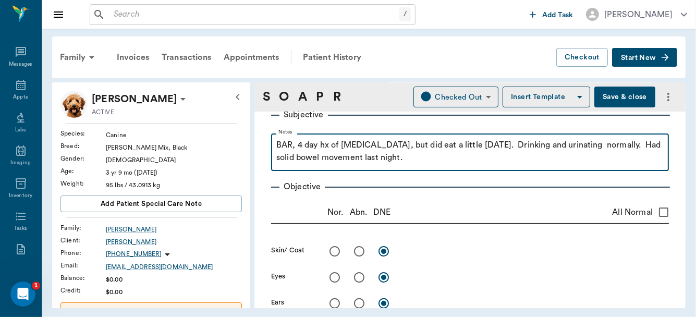
scroll to position [165, 0]
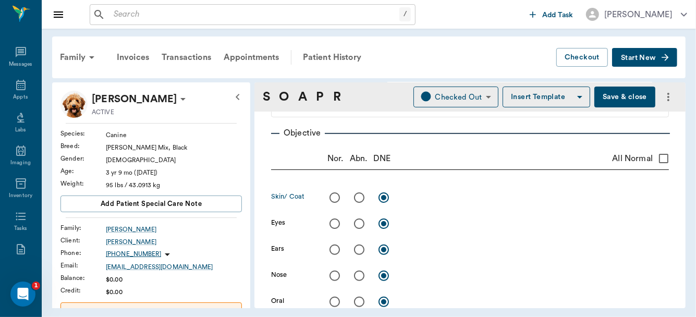
click at [335, 196] on input "radio" at bounding box center [335, 198] width 22 height 22
radio input "true"
click at [335, 224] on input "radio" at bounding box center [335, 224] width 22 height 22
radio input "true"
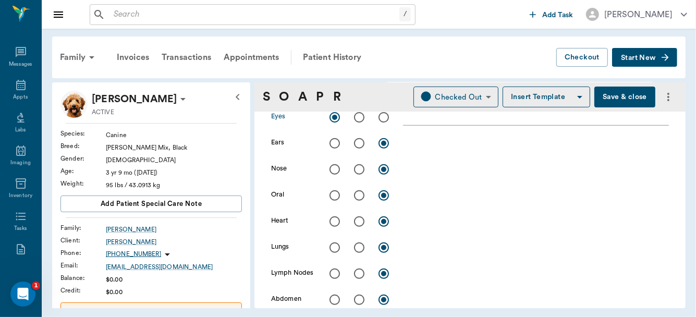
scroll to position [314, 0]
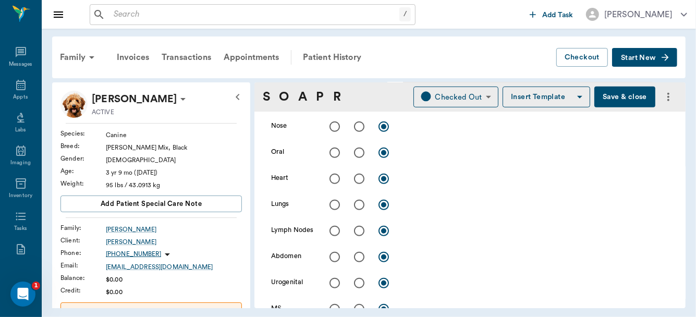
click at [332, 256] on input "radio" at bounding box center [335, 257] width 22 height 22
radio input "true"
click at [440, 264] on div "x" at bounding box center [536, 257] width 266 height 15
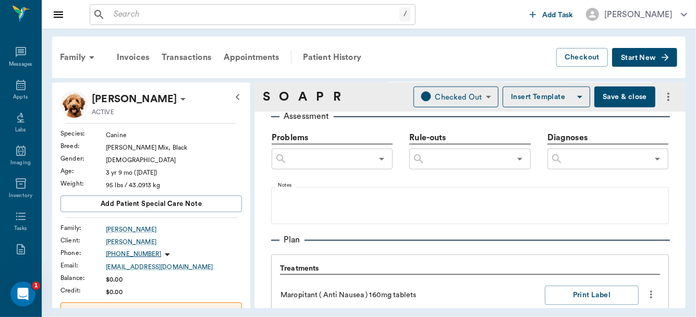
scroll to position [623, 0]
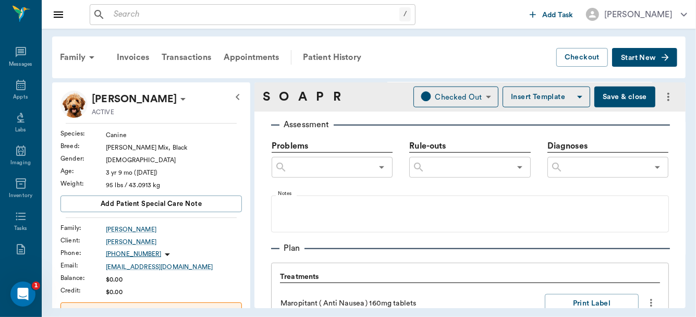
type textarea "normal palpation, no pain"
click at [563, 171] on input "text" at bounding box center [605, 167] width 85 height 15
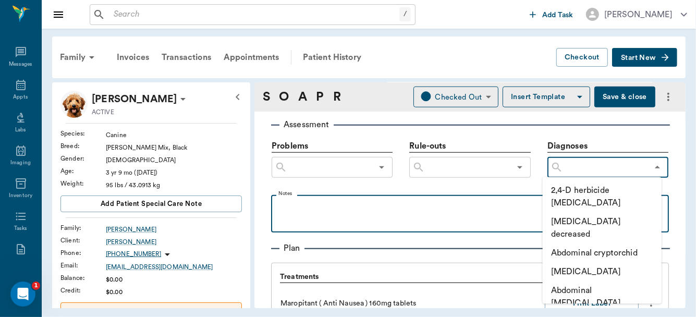
click at [433, 211] on p at bounding box center [470, 206] width 388 height 13
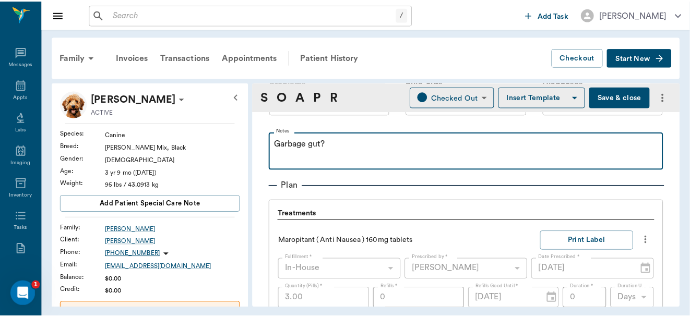
scroll to position [876, 0]
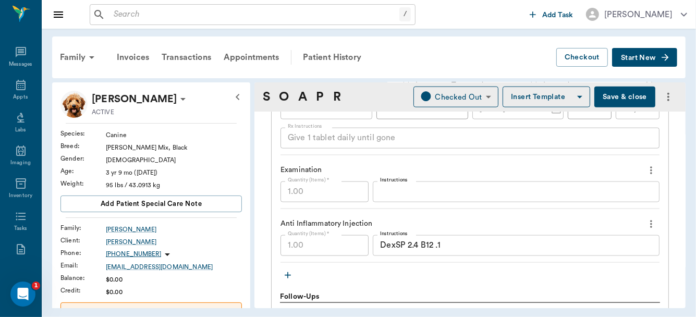
click at [622, 102] on button "Save & close" at bounding box center [625, 97] width 61 height 21
